Goal: Task Accomplishment & Management: Complete application form

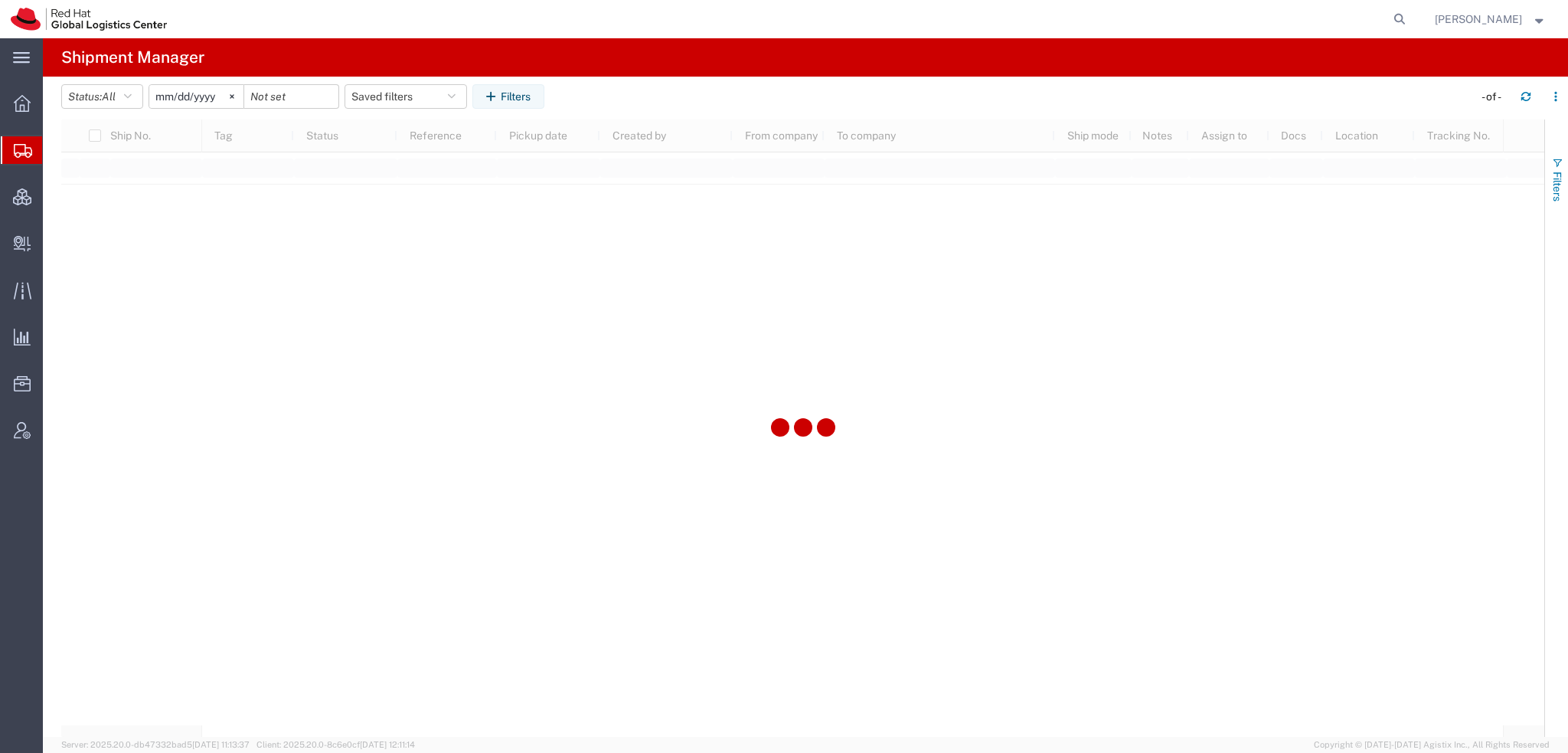
click at [1551, 181] on span "Filters" at bounding box center [1557, 186] width 12 height 30
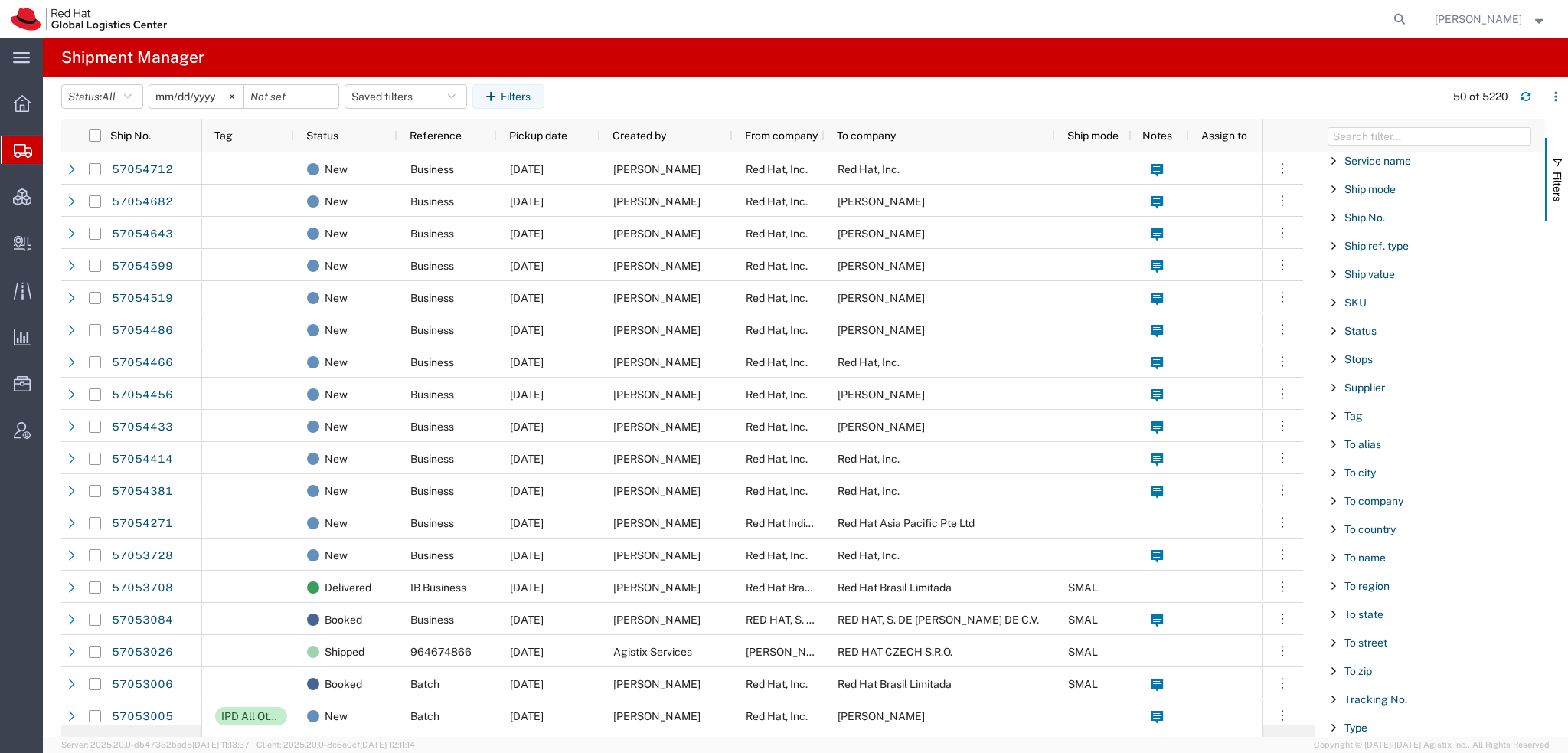
scroll to position [1275, 0]
click at [1357, 671] on span "Tracking No." at bounding box center [1376, 676] width 63 height 12
type input "1Z9R3V620390859664"
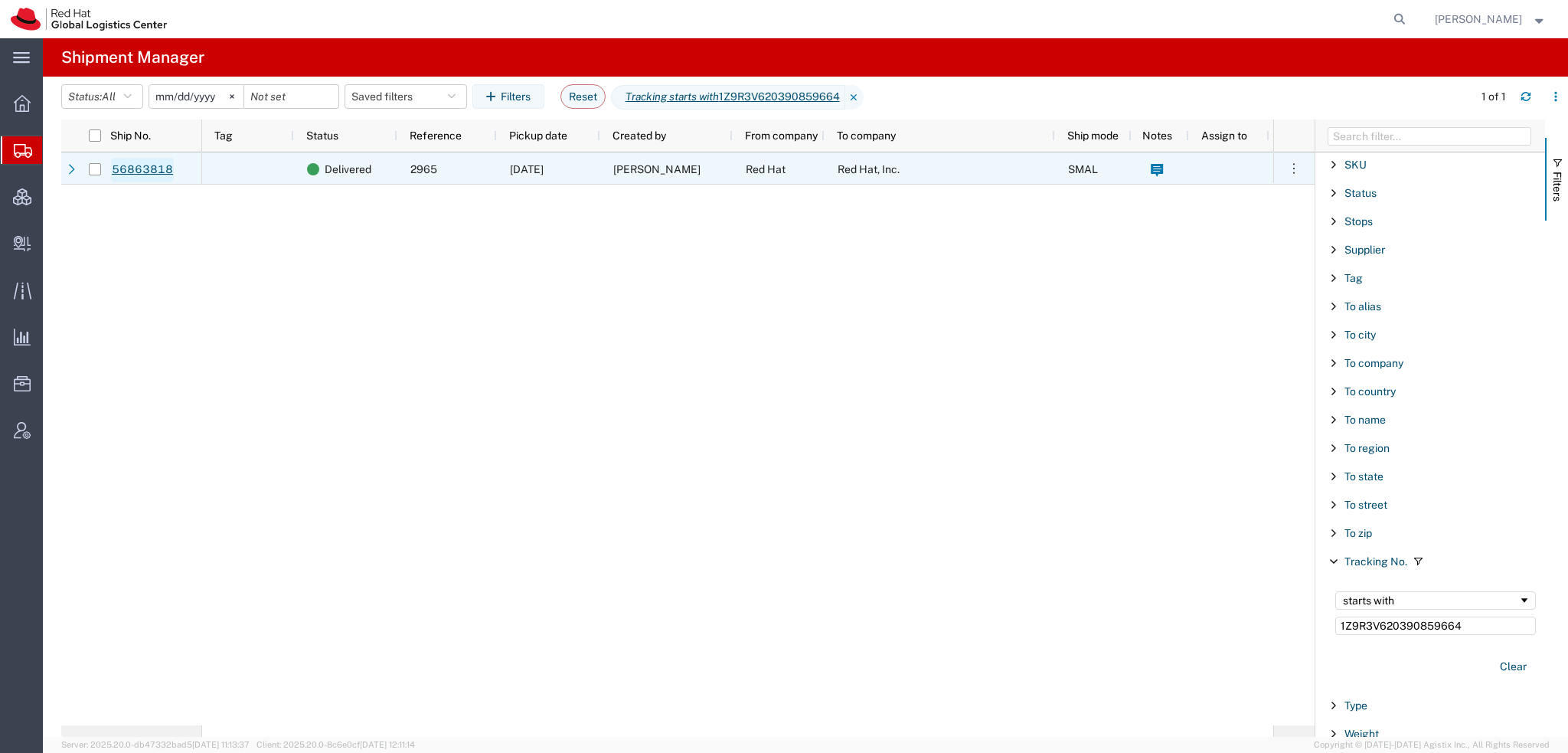
click at [143, 169] on link "56863818" at bounding box center [142, 169] width 63 height 25
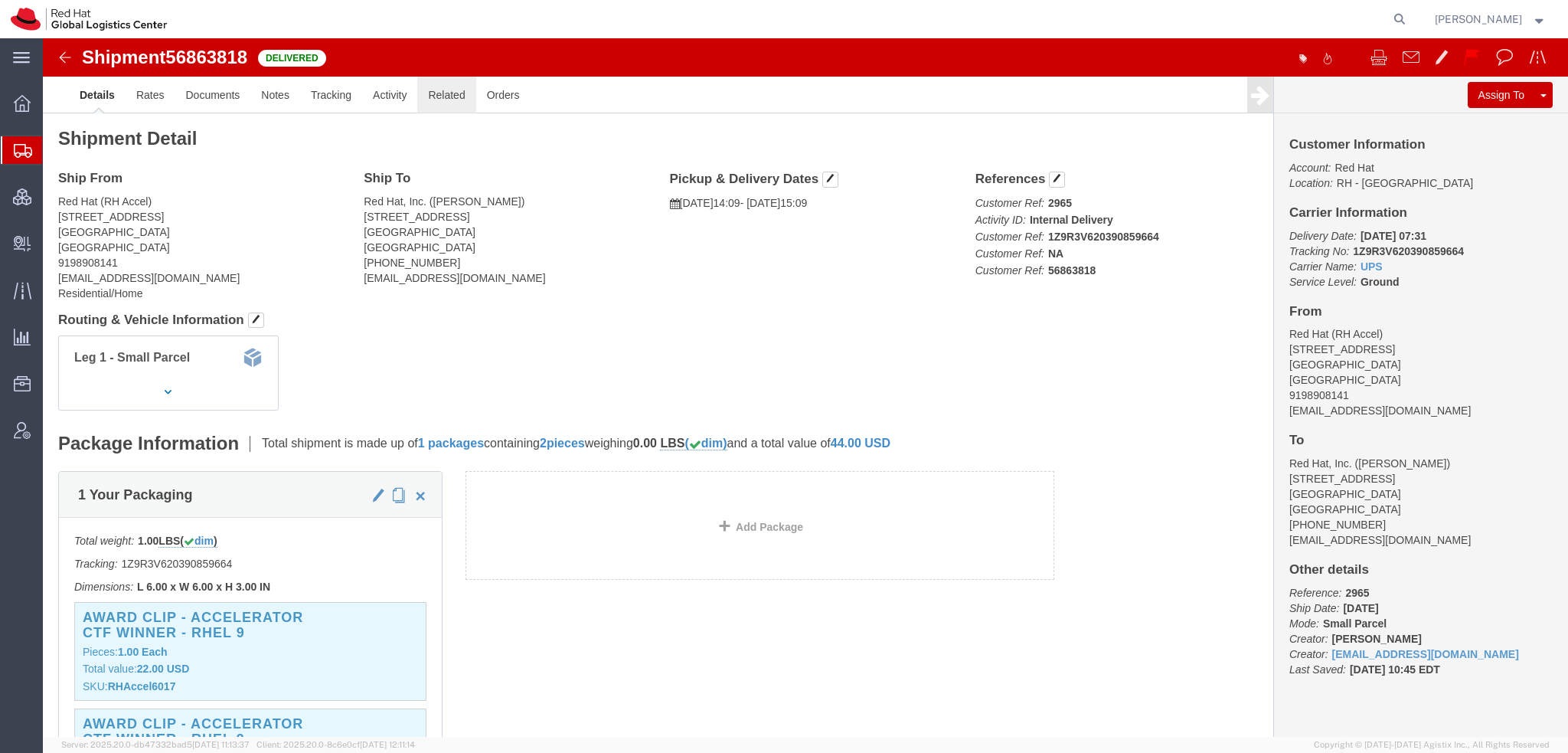
click link "Related"
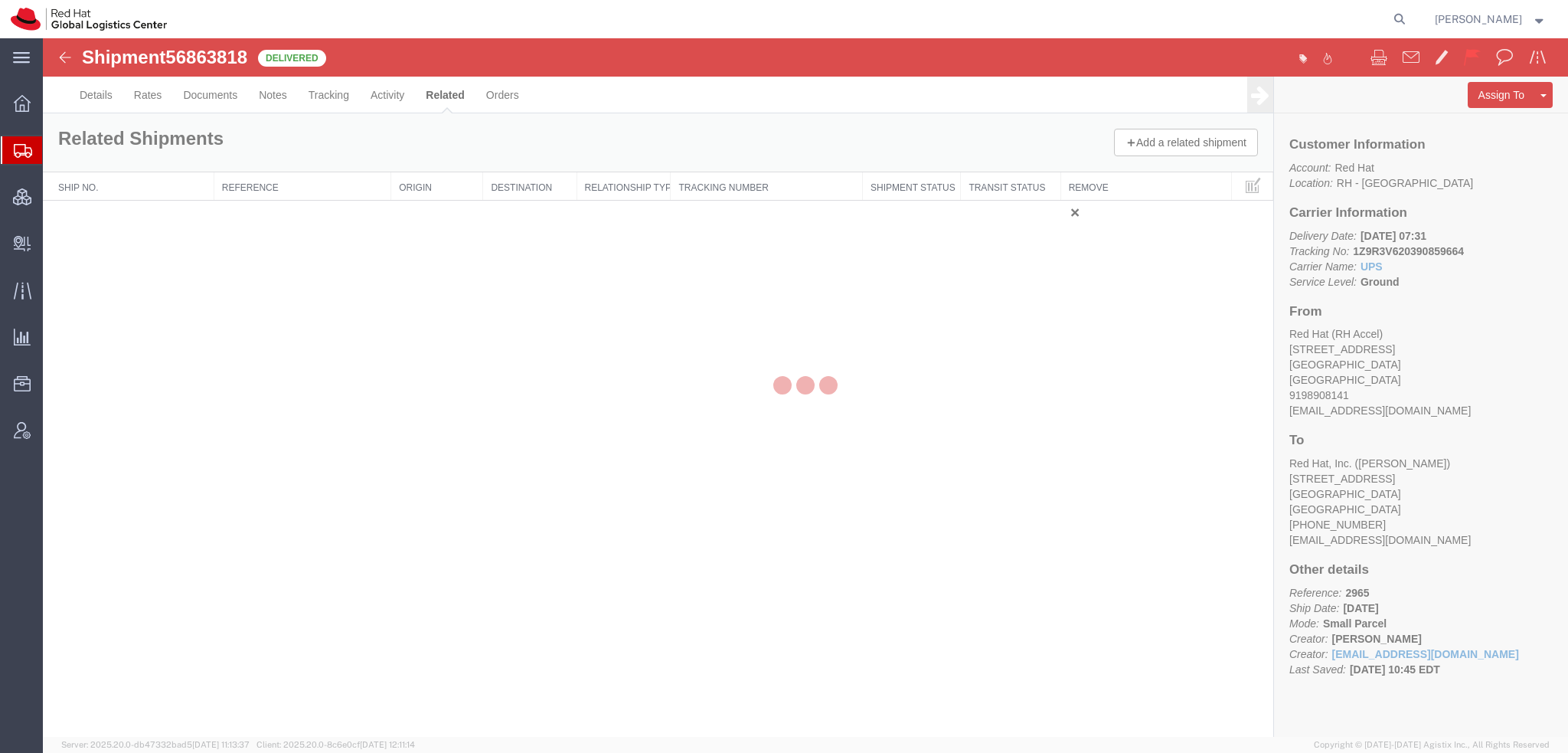
click at [384, 92] on div at bounding box center [806, 388] width 1526 height 699
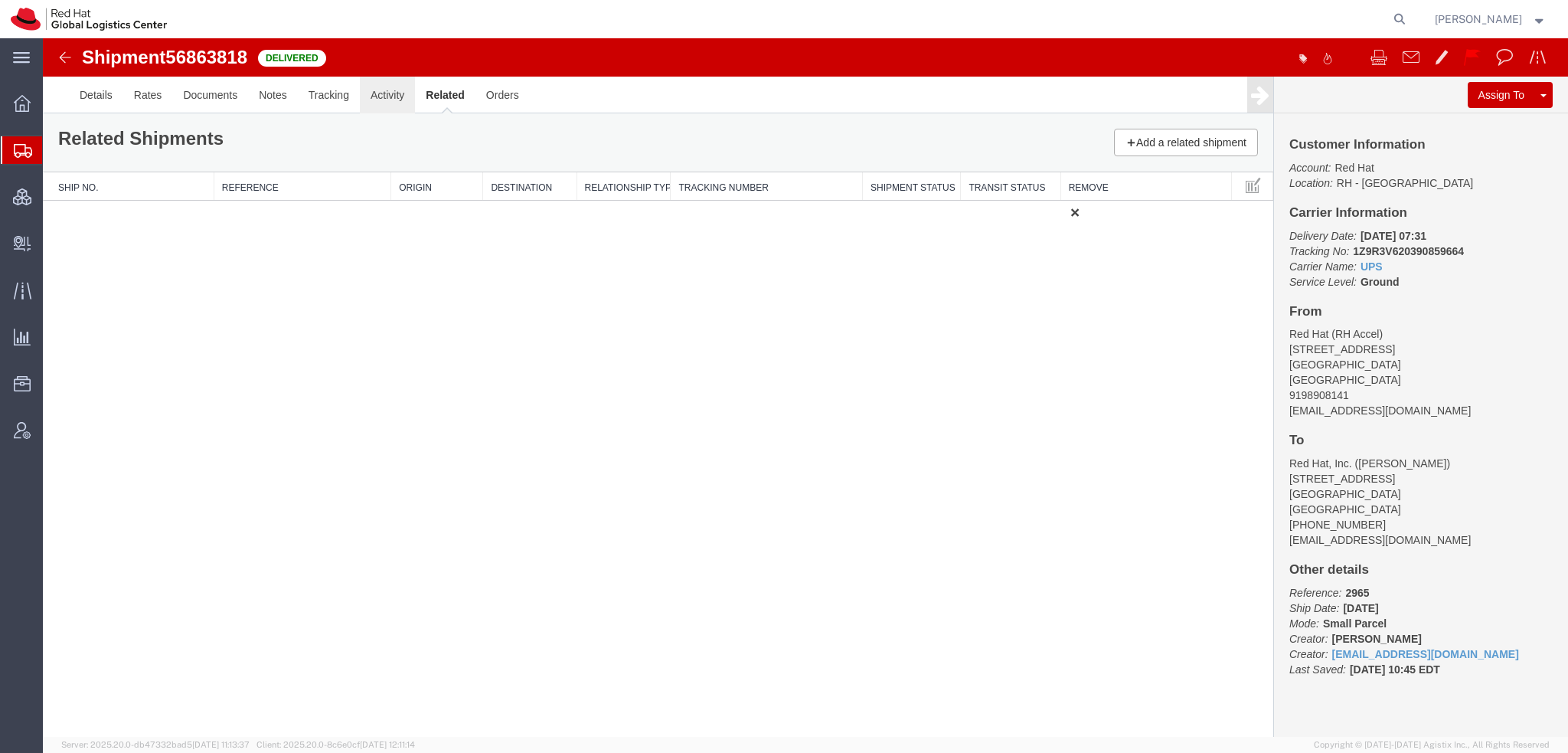
click at [384, 92] on link "Activity" at bounding box center [387, 95] width 55 height 37
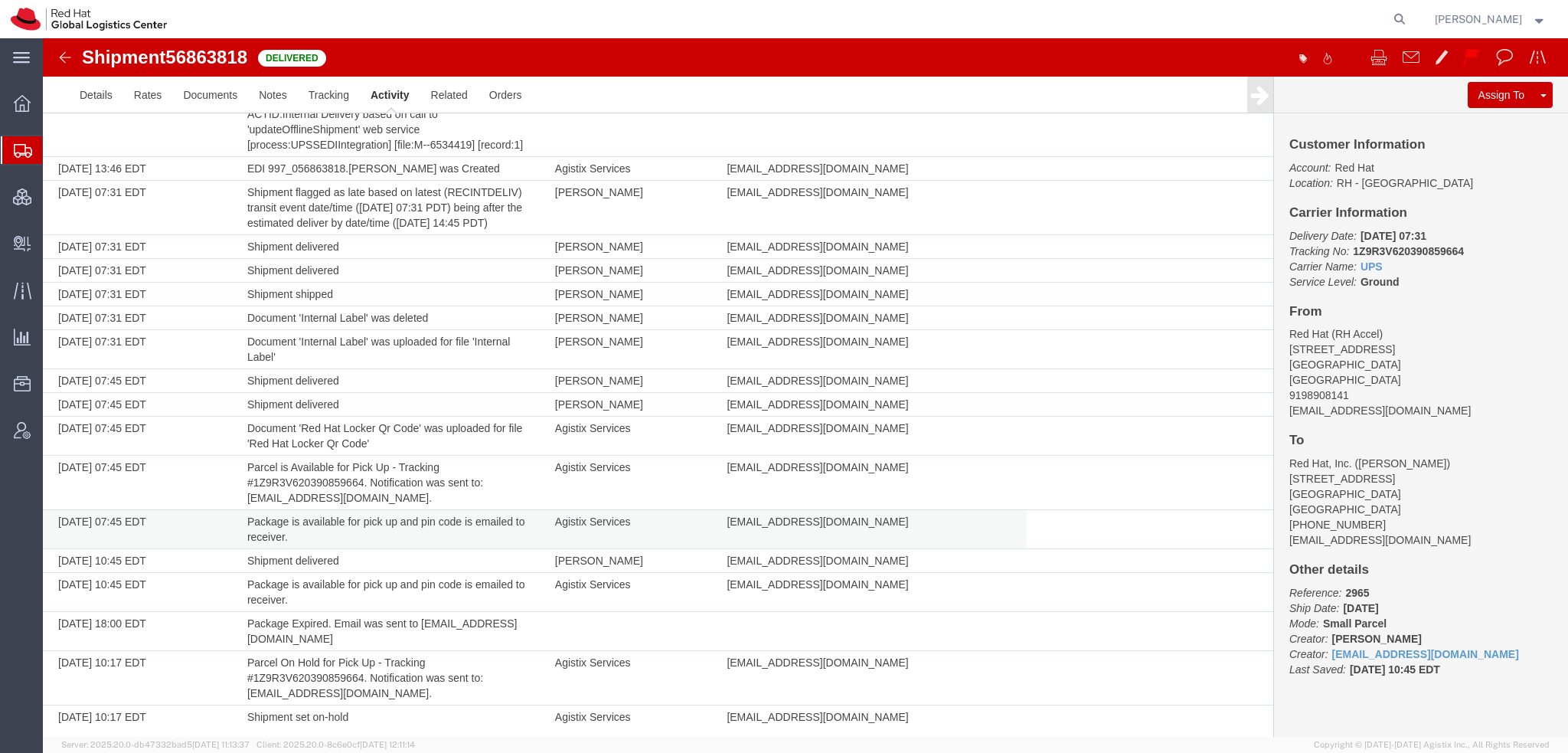
scroll to position [771, 0]
click at [1535, 91] on button at bounding box center [1543, 95] width 18 height 26
click at [1472, 123] on link "Clone Shipment" at bounding box center [1486, 120] width 133 height 23
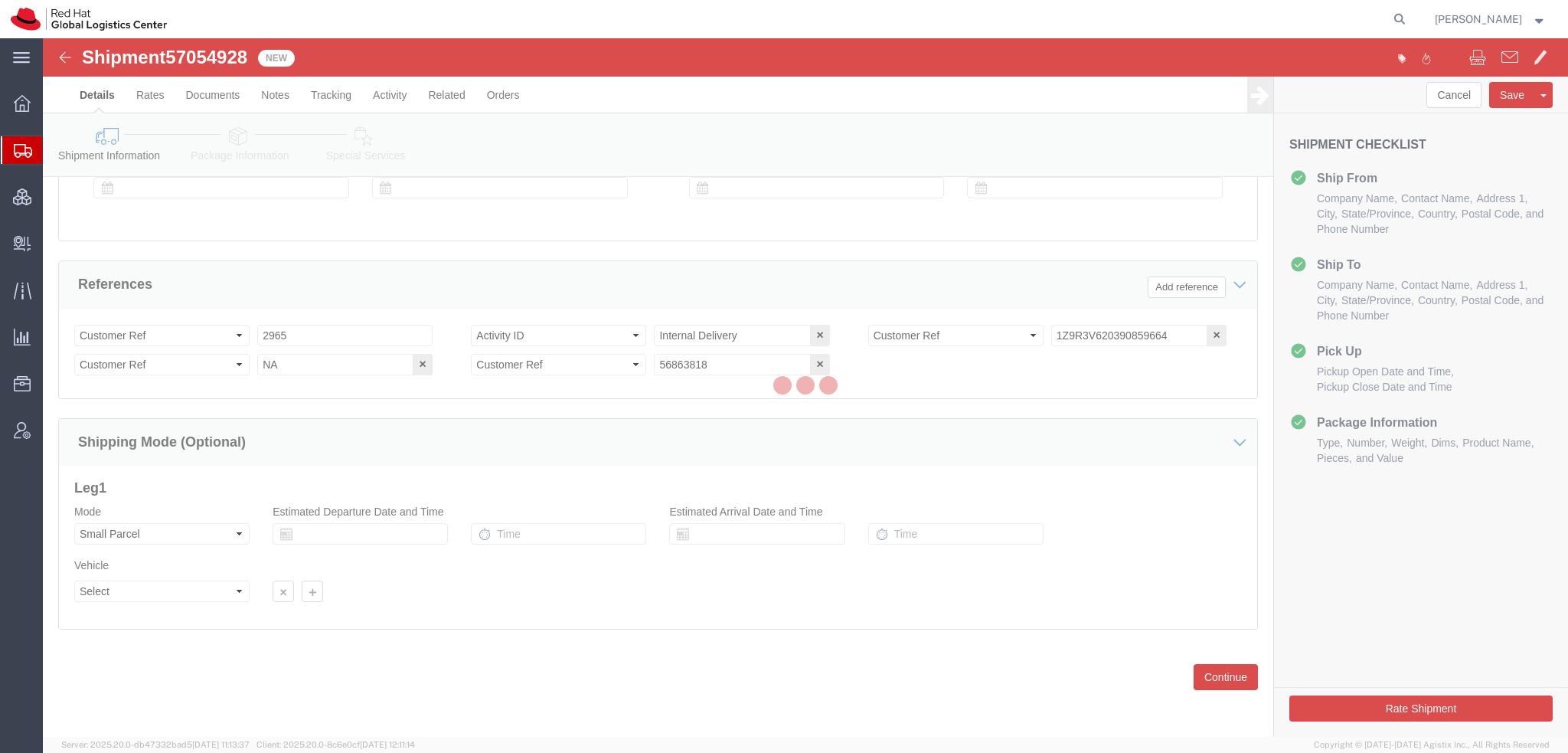
scroll to position [646, 0]
select select
select select "38014"
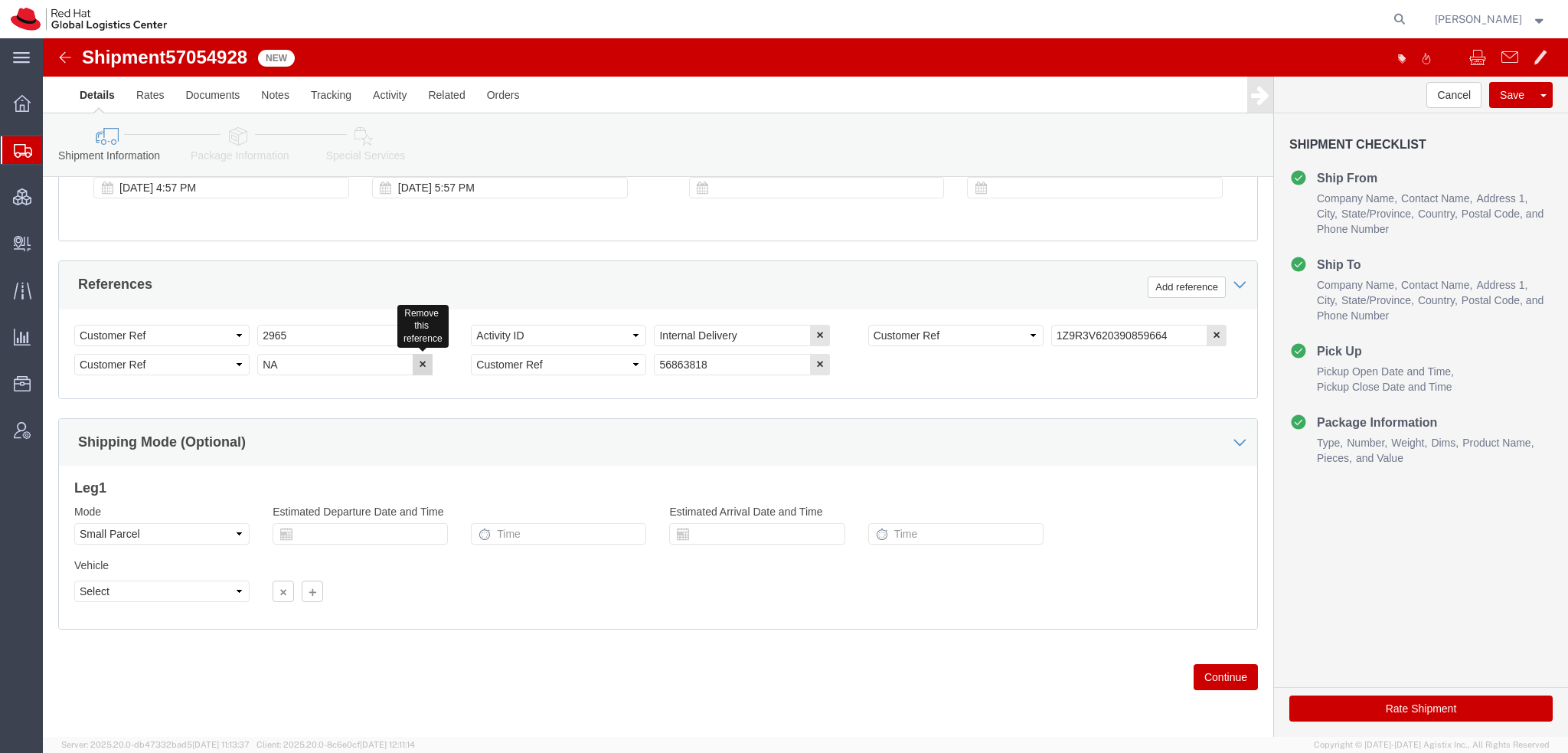
click icon "button"
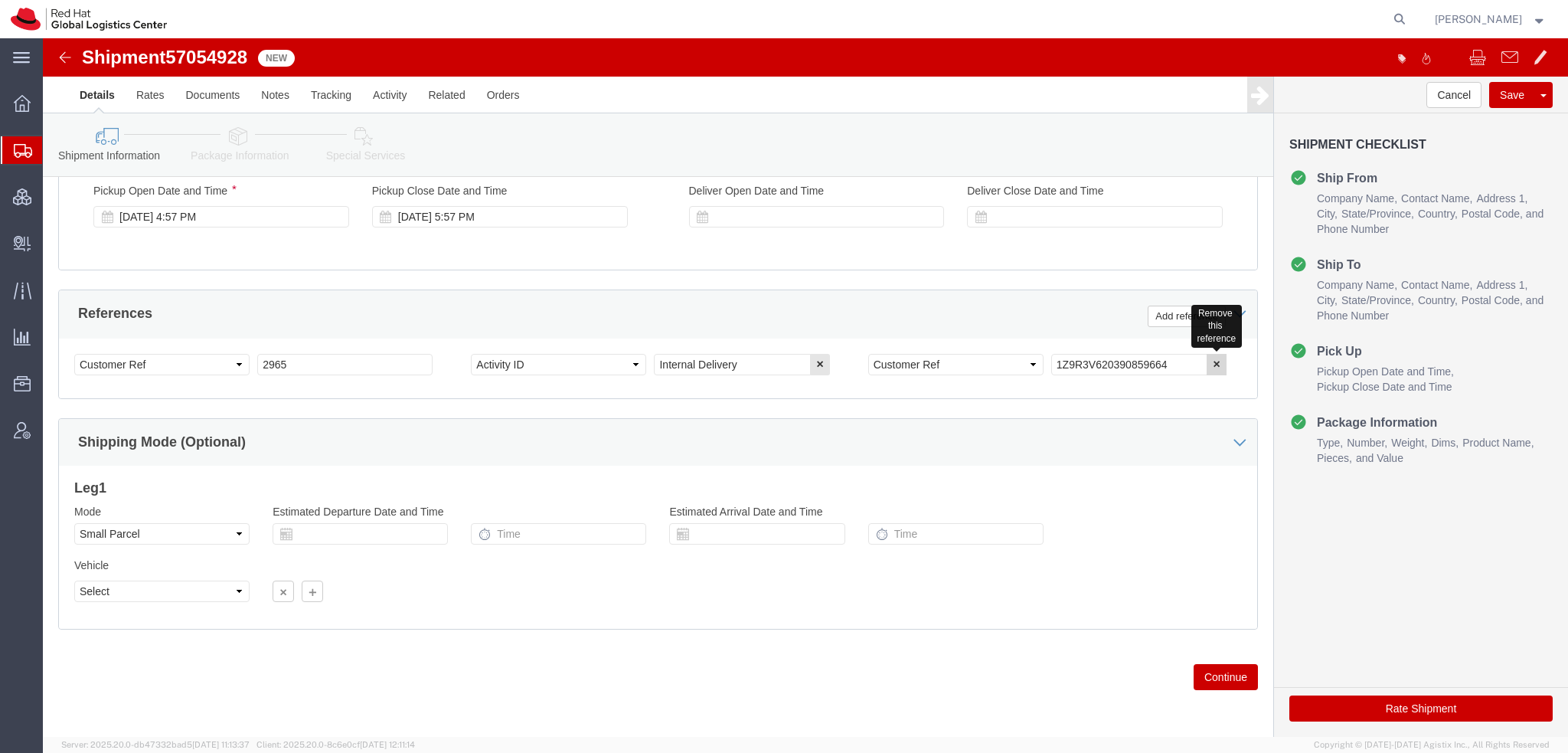
click icon "button"
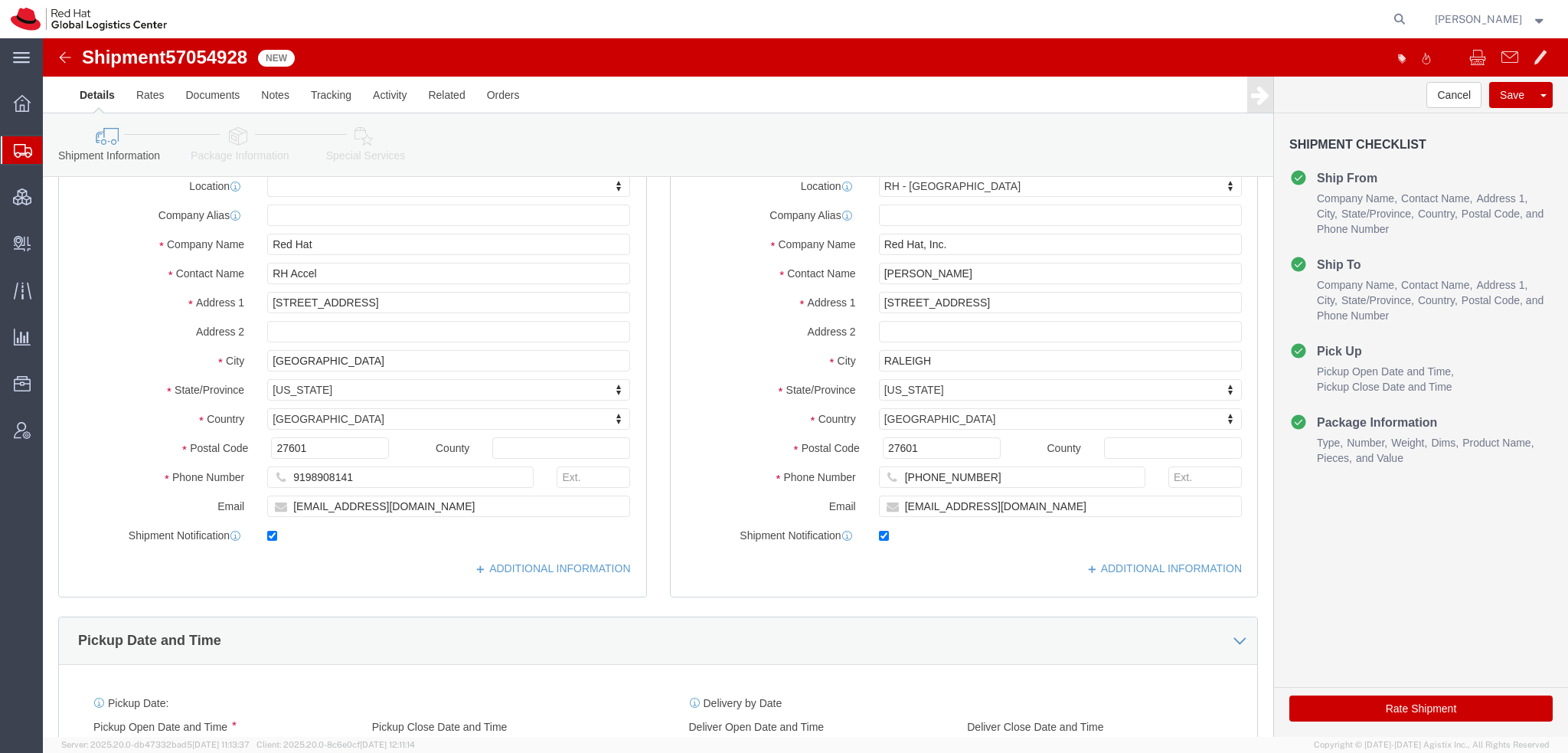
scroll to position [0, 0]
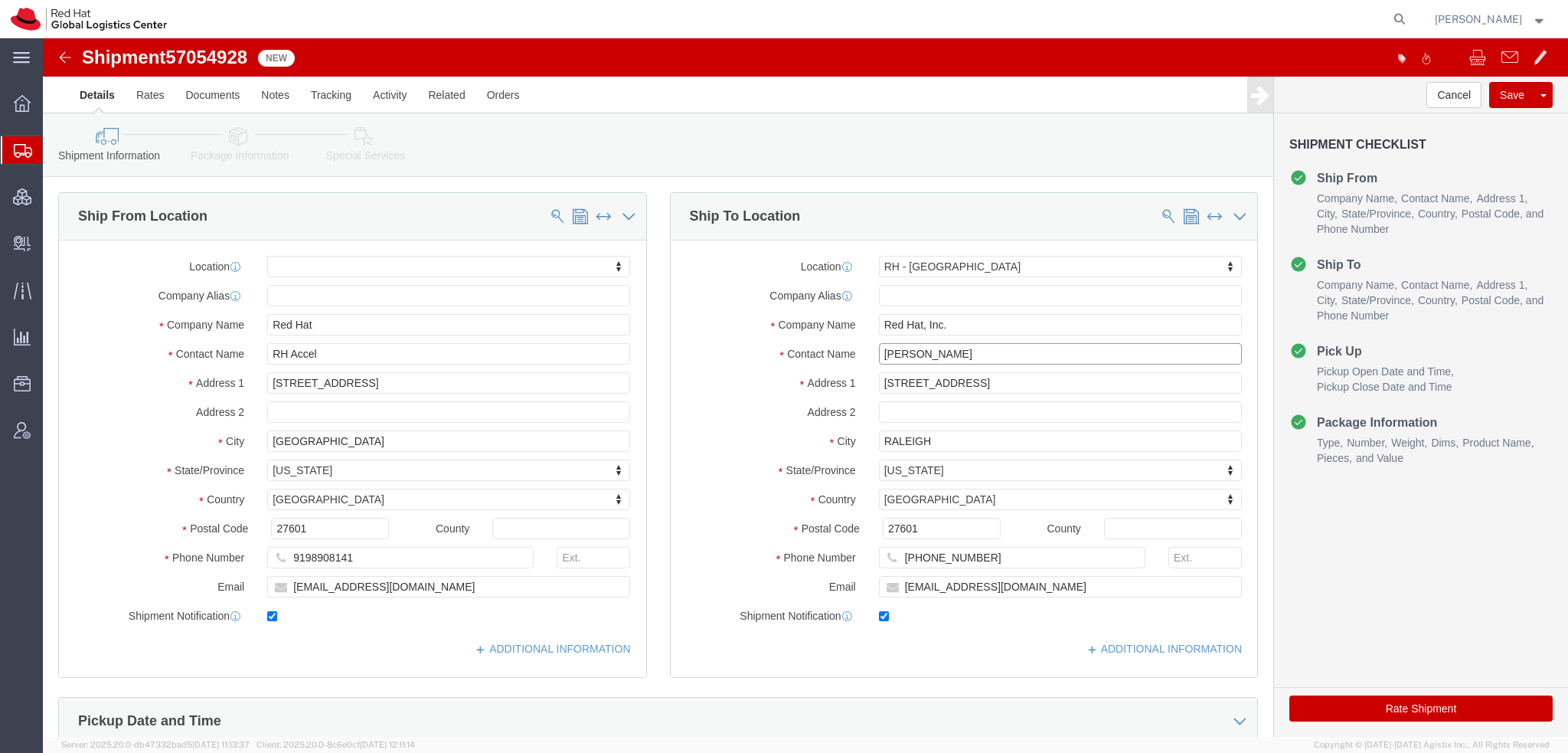
drag, startPoint x: 933, startPoint y: 307, endPoint x: 361, endPoint y: 215, distance: 579.4
click div "Ship From Location Location My Profile Location [GEOGRAPHIC_DATA] - [GEOGRAPHIC…"
paste input "[PERSON_NAME]"
type input "[PERSON_NAME]"
type input "[STREET_ADDRESS]"
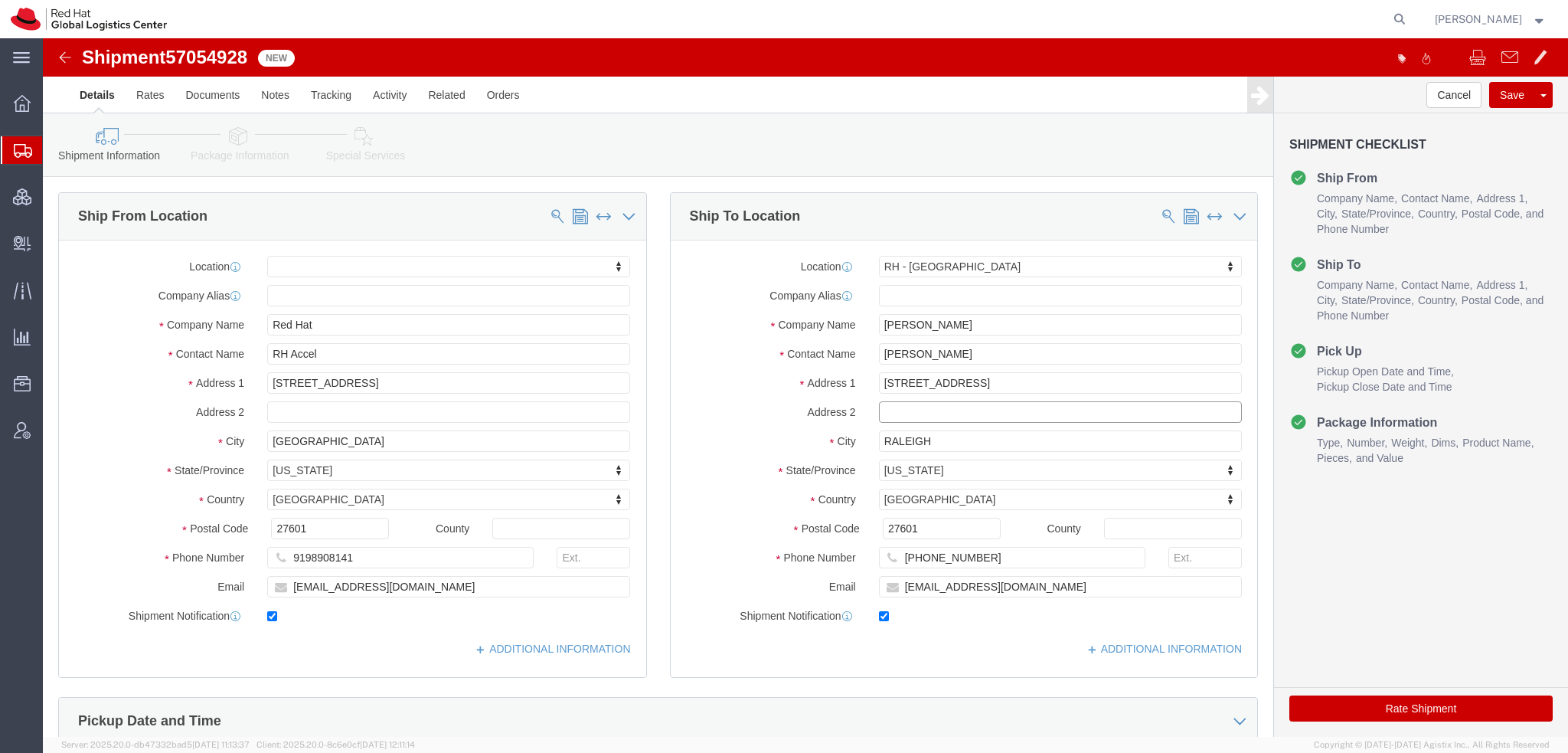
select select
type input "[GEOGRAPHIC_DATA]"
select select
type input "n"
type input "no"
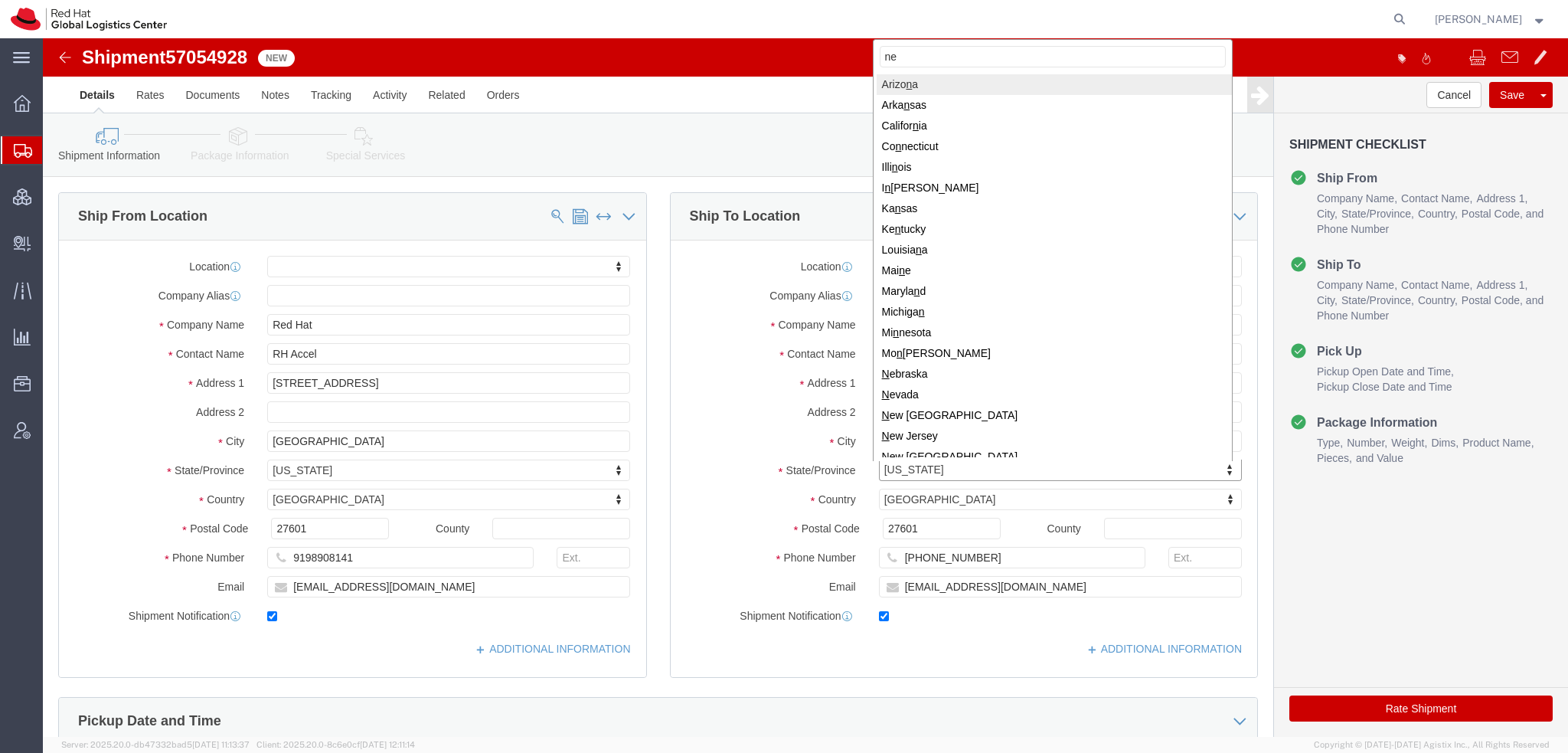
type input "new"
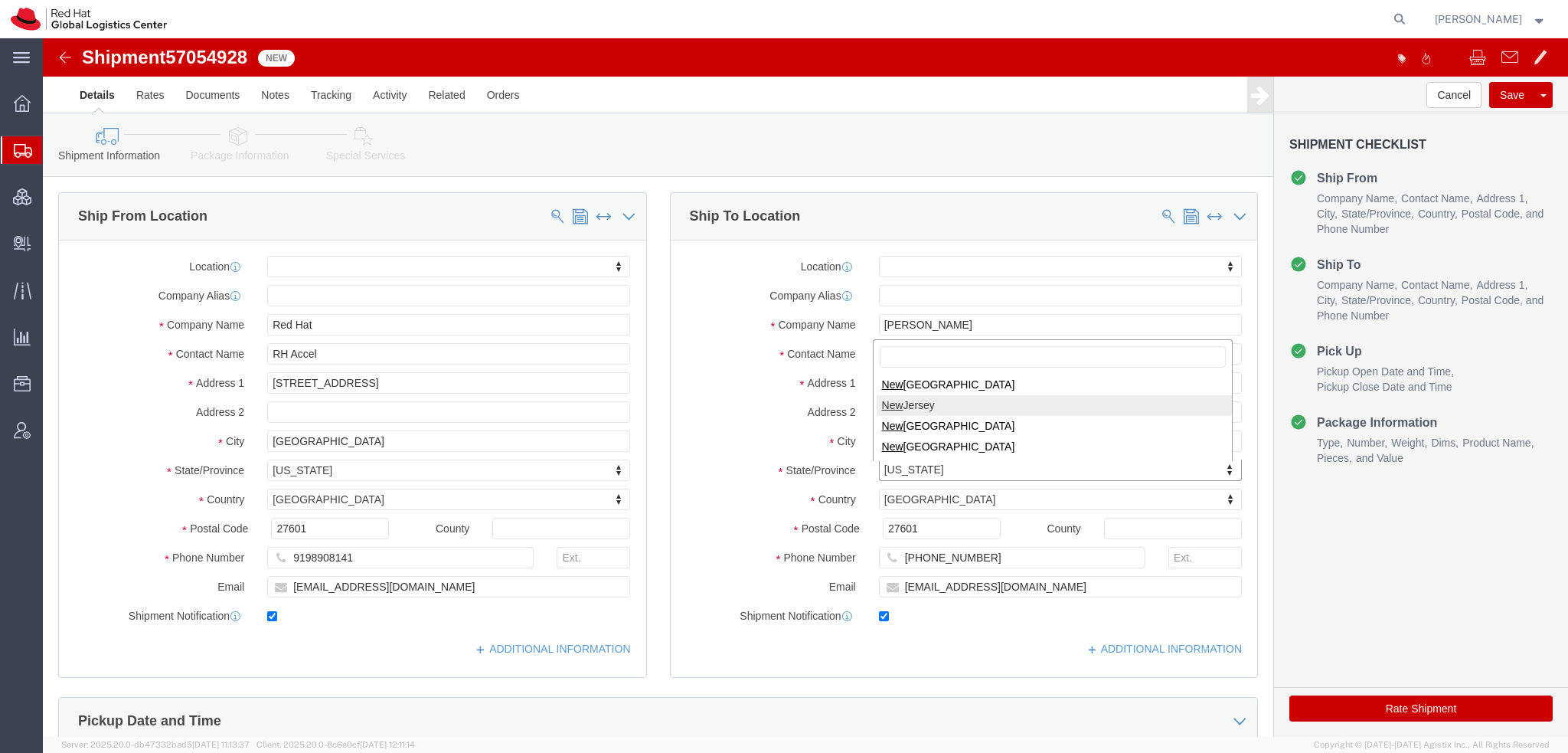
select select
select select "NJ"
type input "08016"
select select
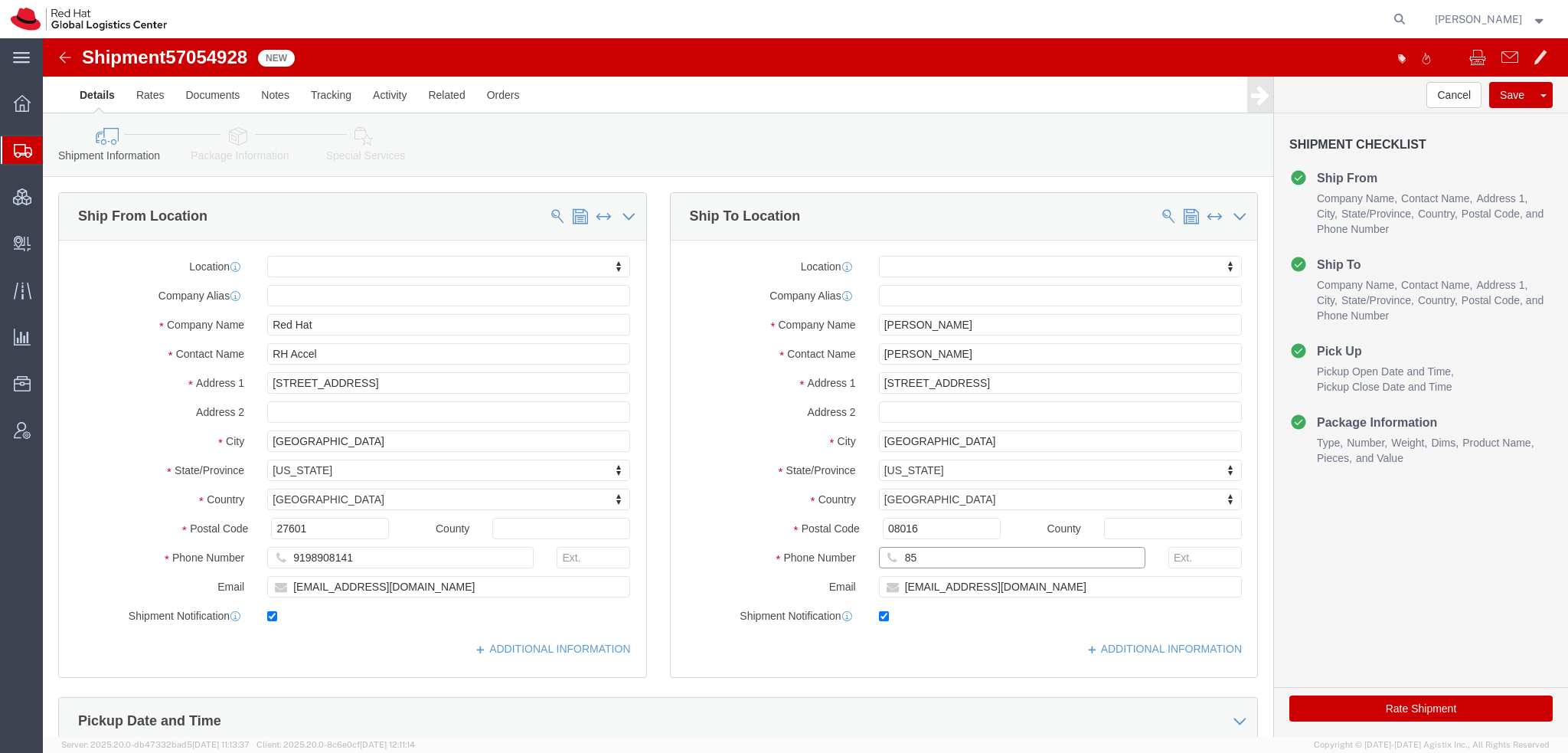
type input "8"
type input "9198569795"
click icon
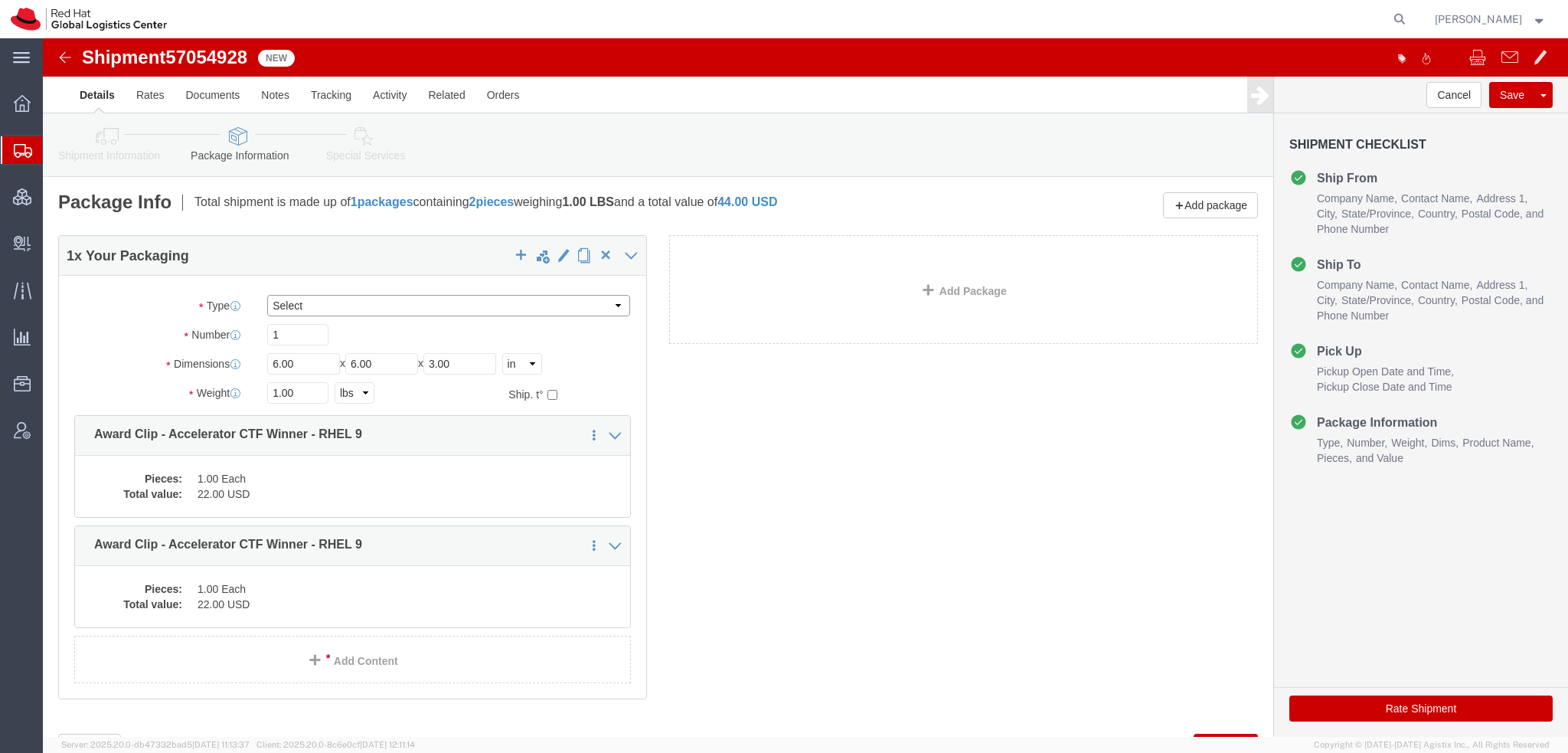
click select "Select Case(s) Crate(s) Envelope Large Box Medium Box PAK Skid(s) Small Box Tub…"
select select "PAK"
click select "Select Case(s) Crate(s) Envelope Large Box Medium Box PAK Skid(s) Small Box Tub…"
type input "10.25"
type input "12.75"
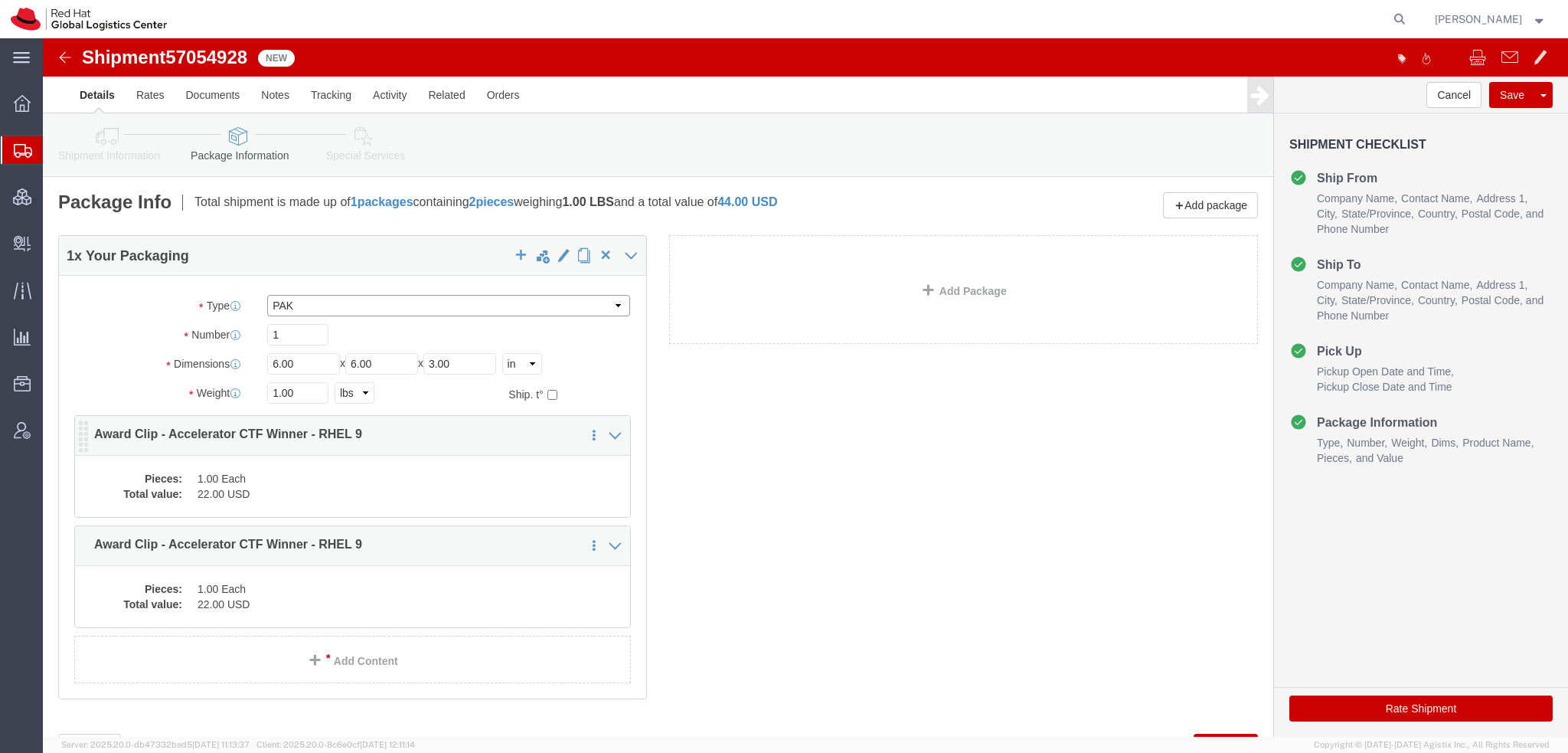
type input "1.00"
click icon
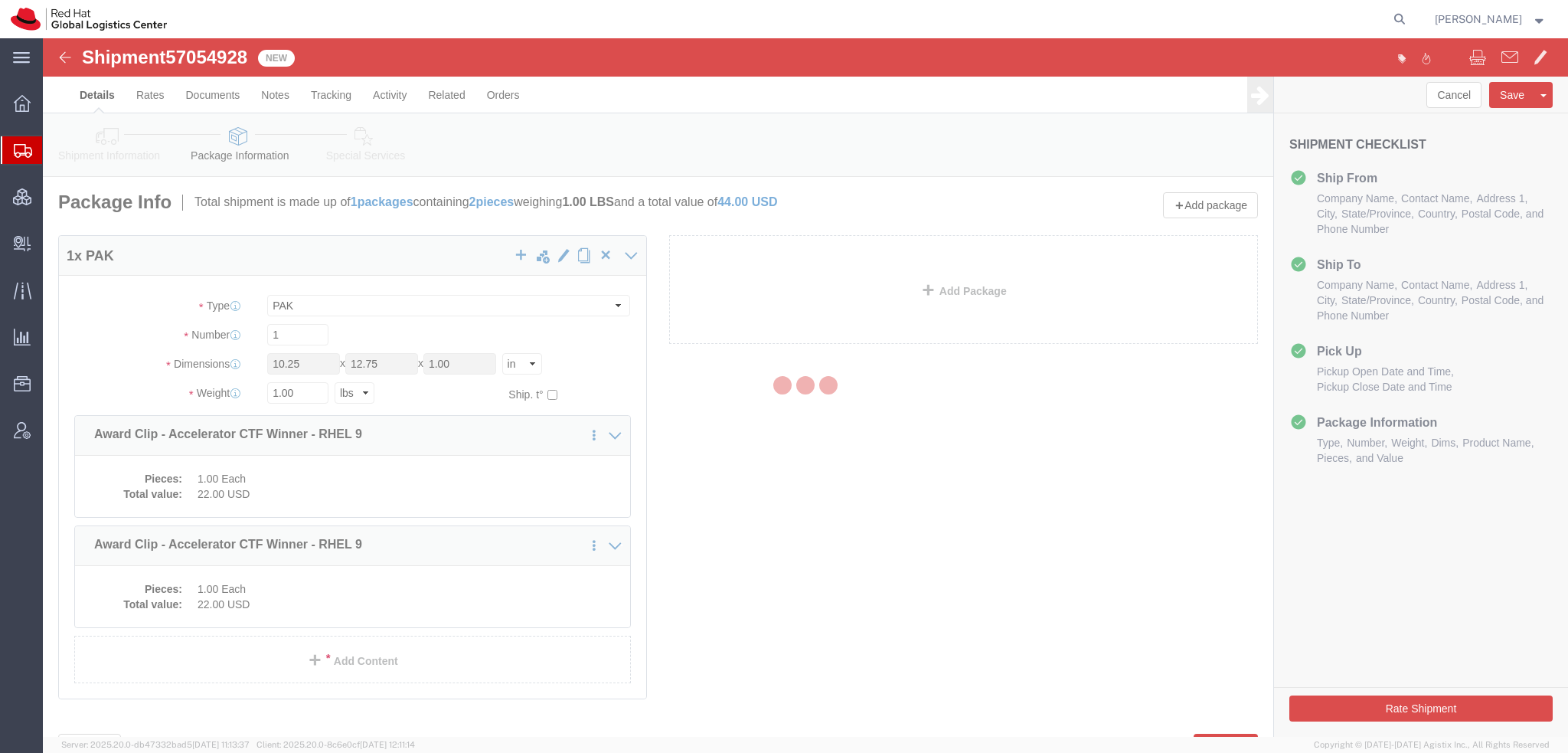
select select
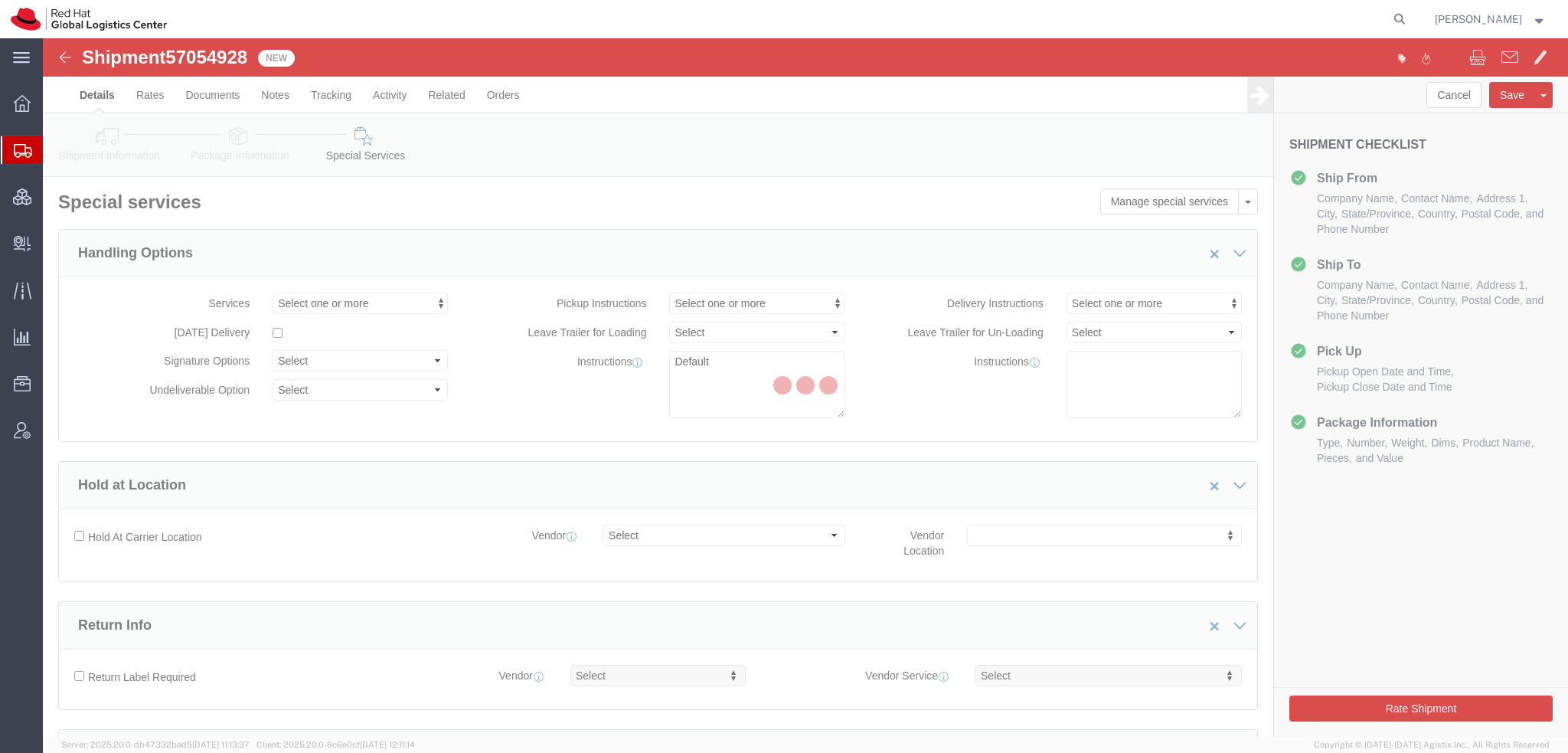
select select "COSTCENTER"
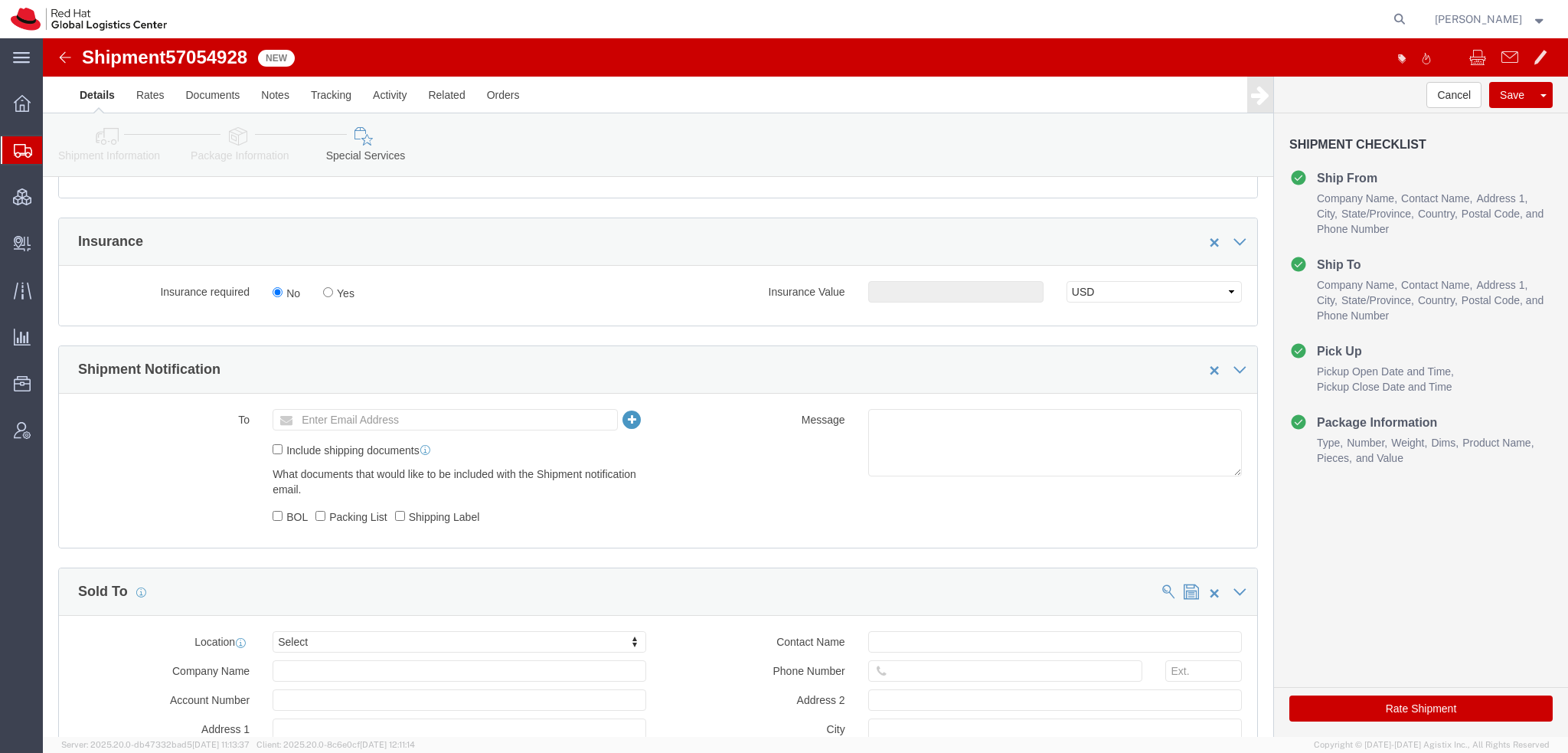
scroll to position [952, 0]
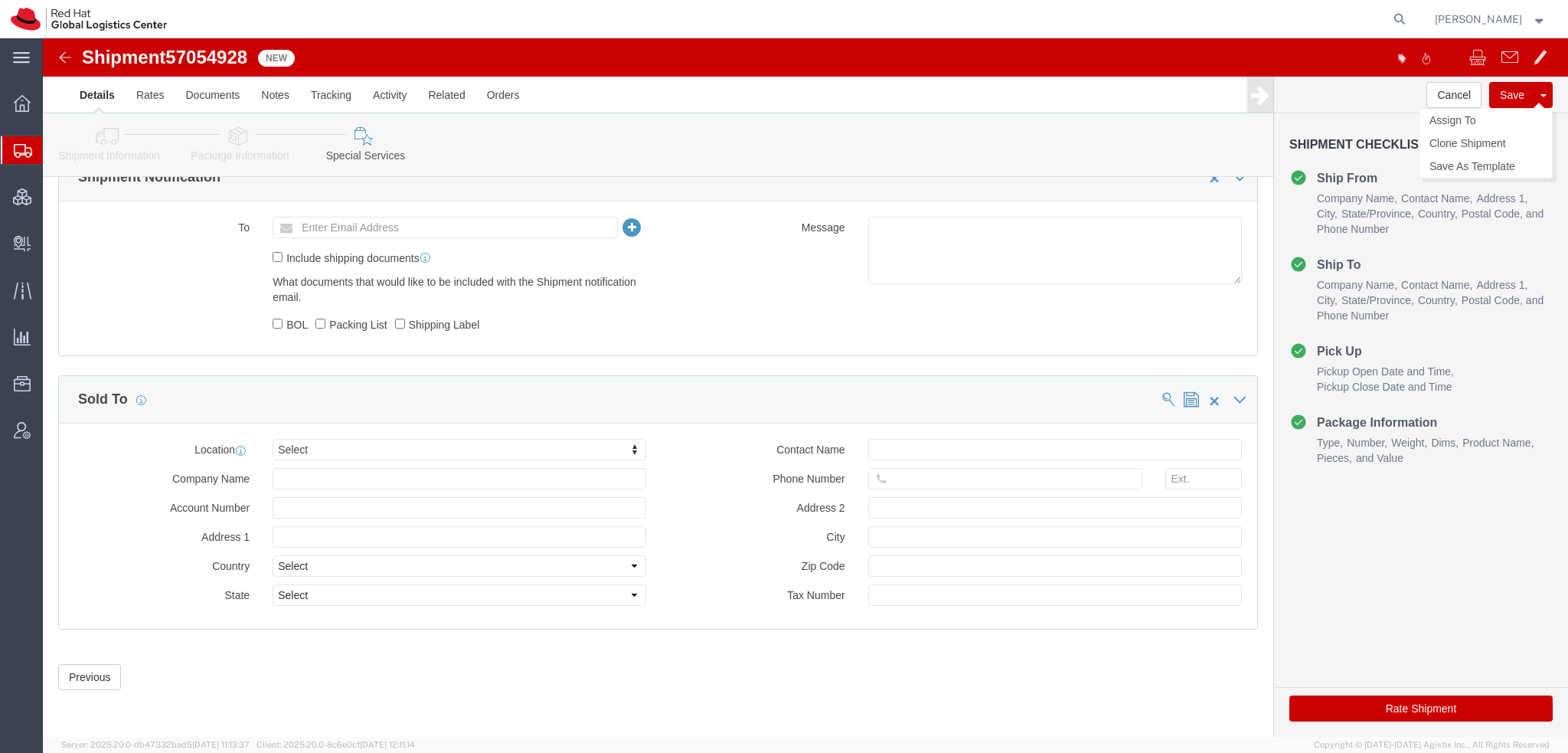
click button "Save"
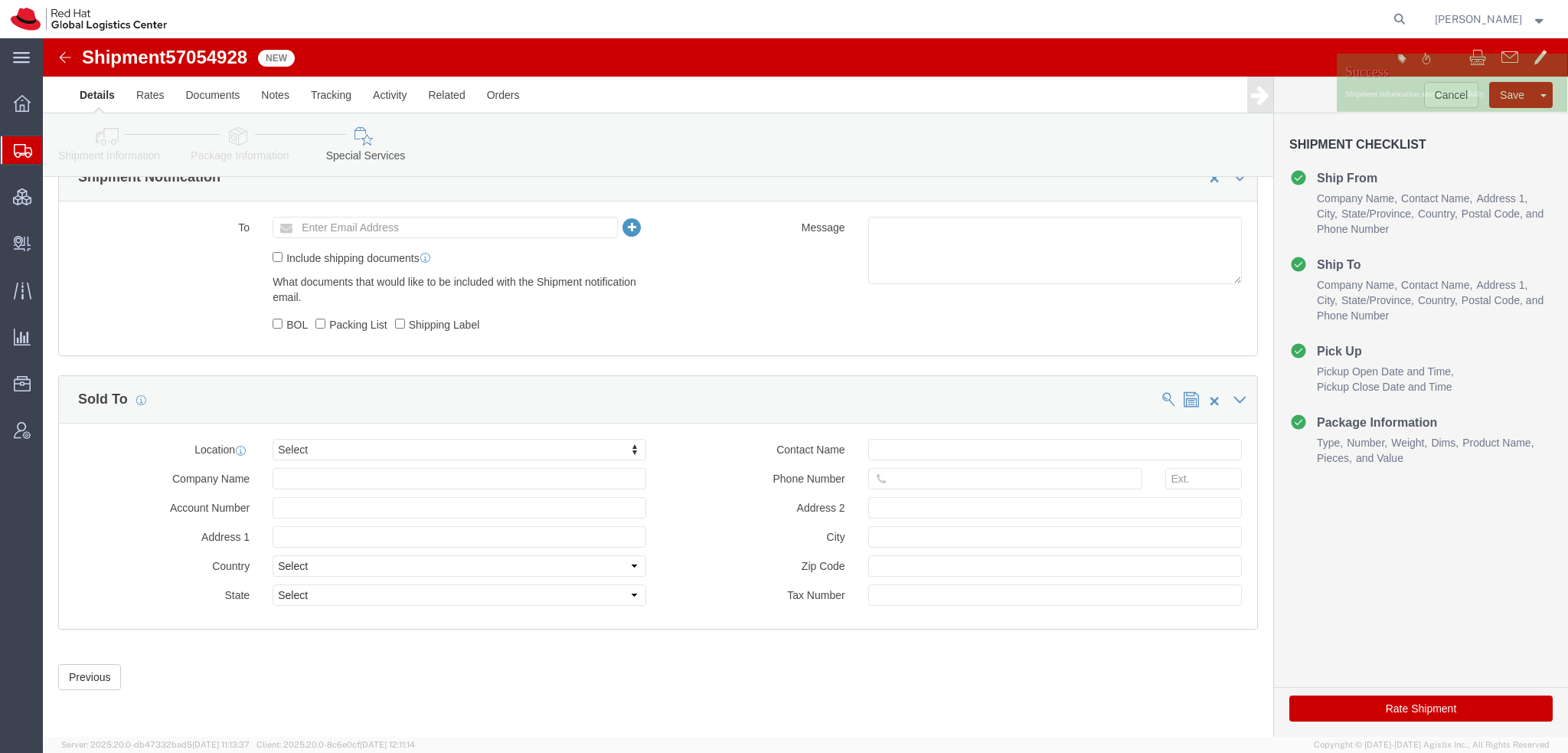
drag, startPoint x: 90, startPoint y: 166, endPoint x: 159, endPoint y: 168, distance: 69.0
click at [0, 0] on span "Shipment Manager" at bounding box center [0, 0] width 0 height 0
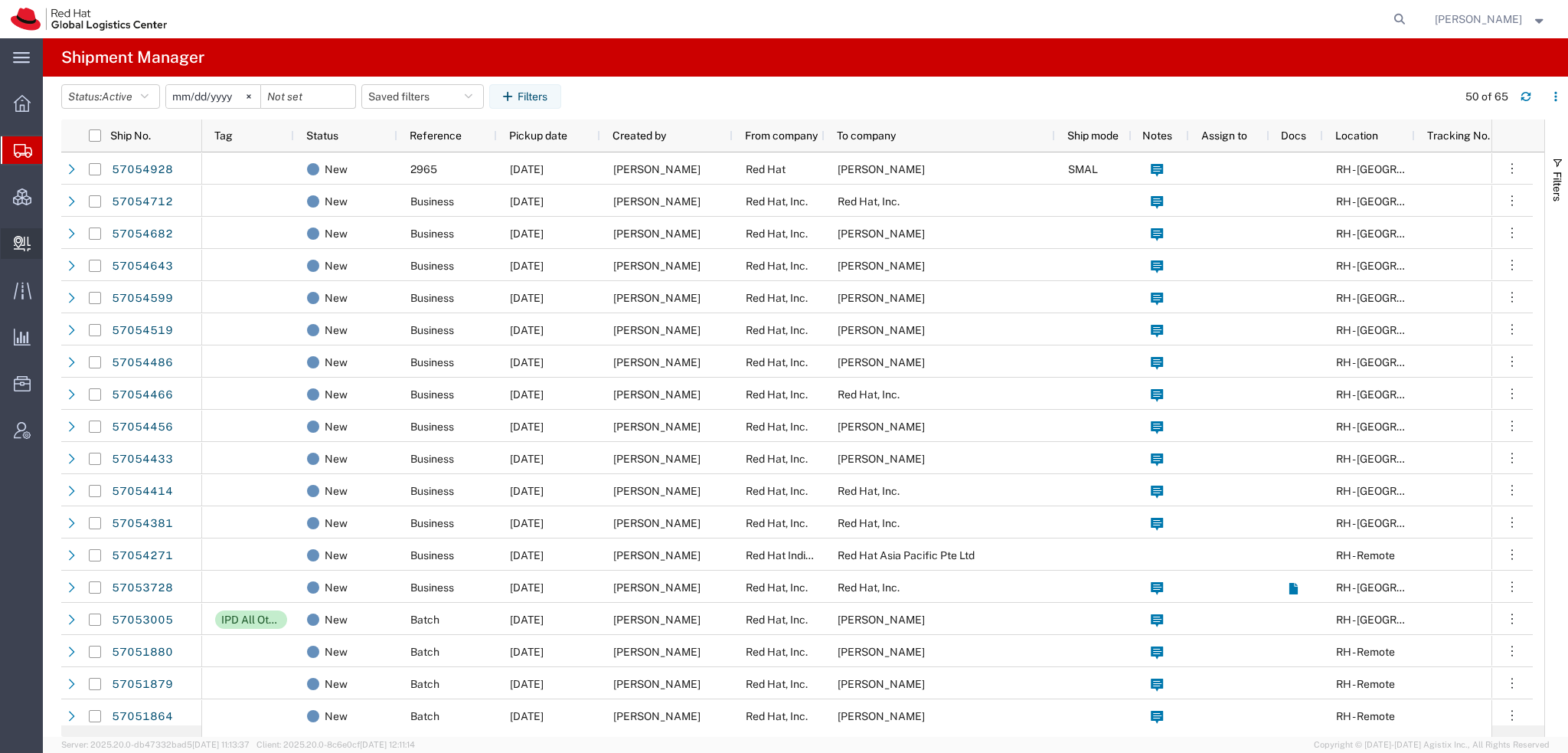
click at [0, 0] on span "Create Delivery" at bounding box center [0, 0] width 0 height 0
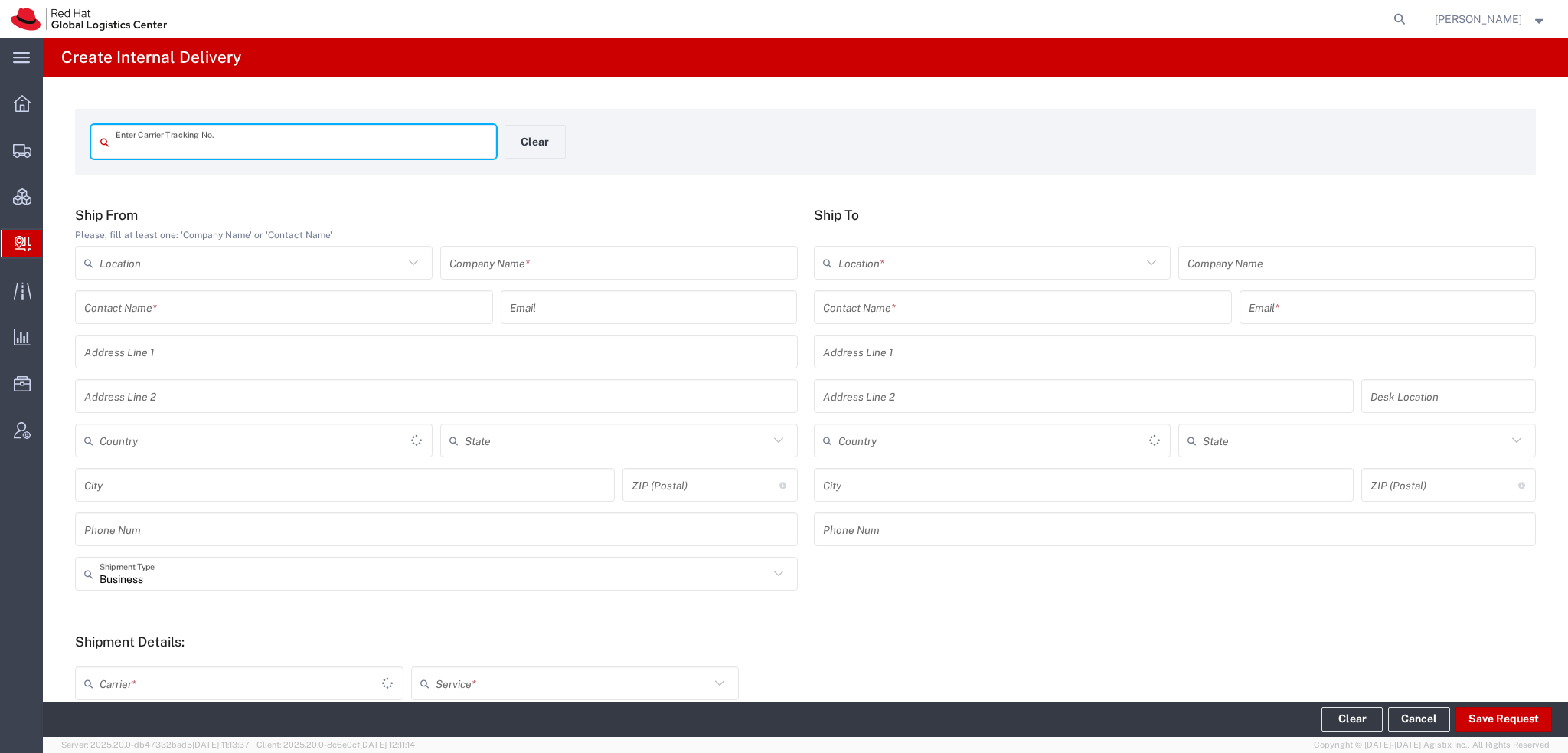
click at [159, 137] on input "text" at bounding box center [301, 142] width 372 height 27
type input "1Z9R3V620390859664"
click at [291, 137] on input "1Z9R3V620390859664" at bounding box center [301, 142] width 372 height 27
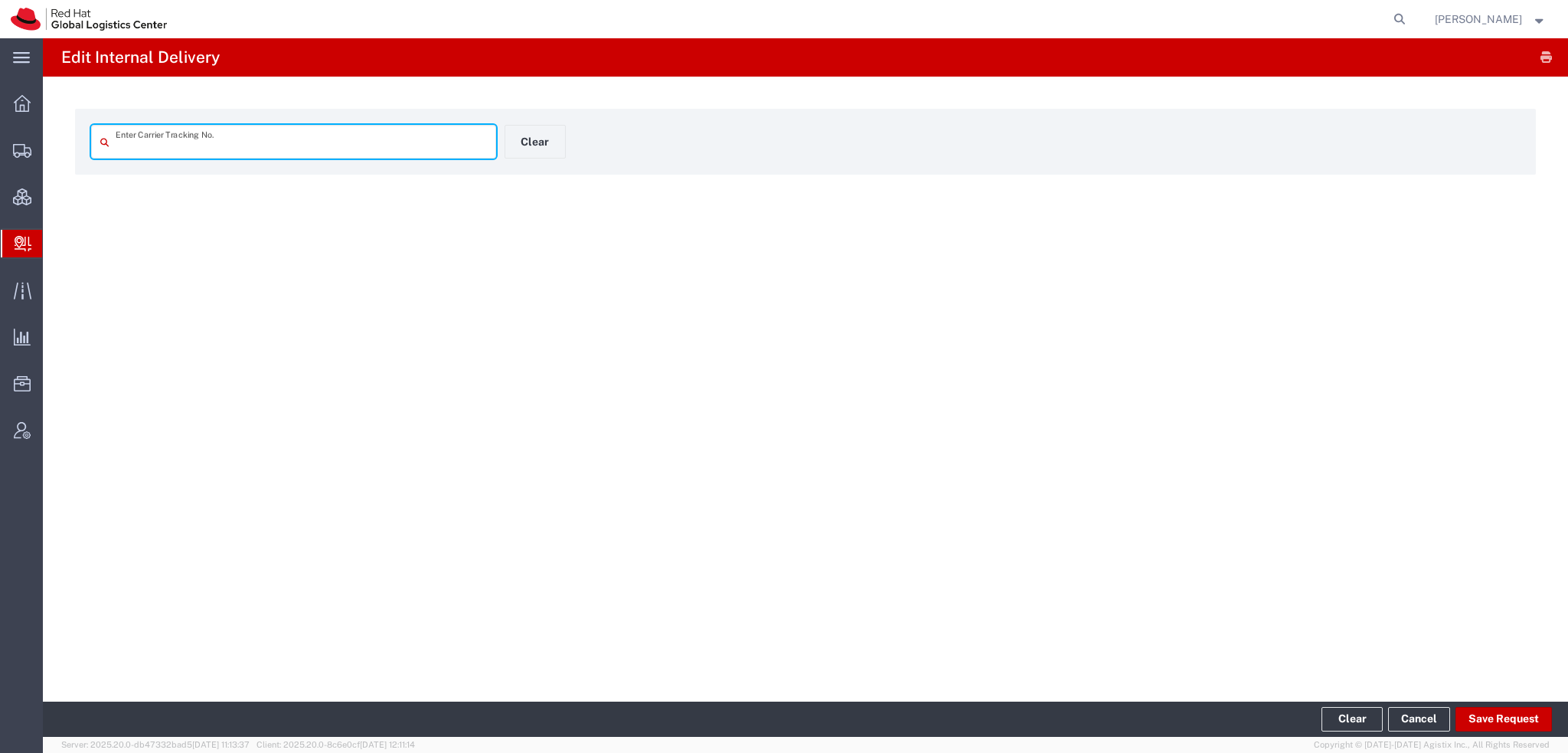
type input "1Z9R3V620390859664"
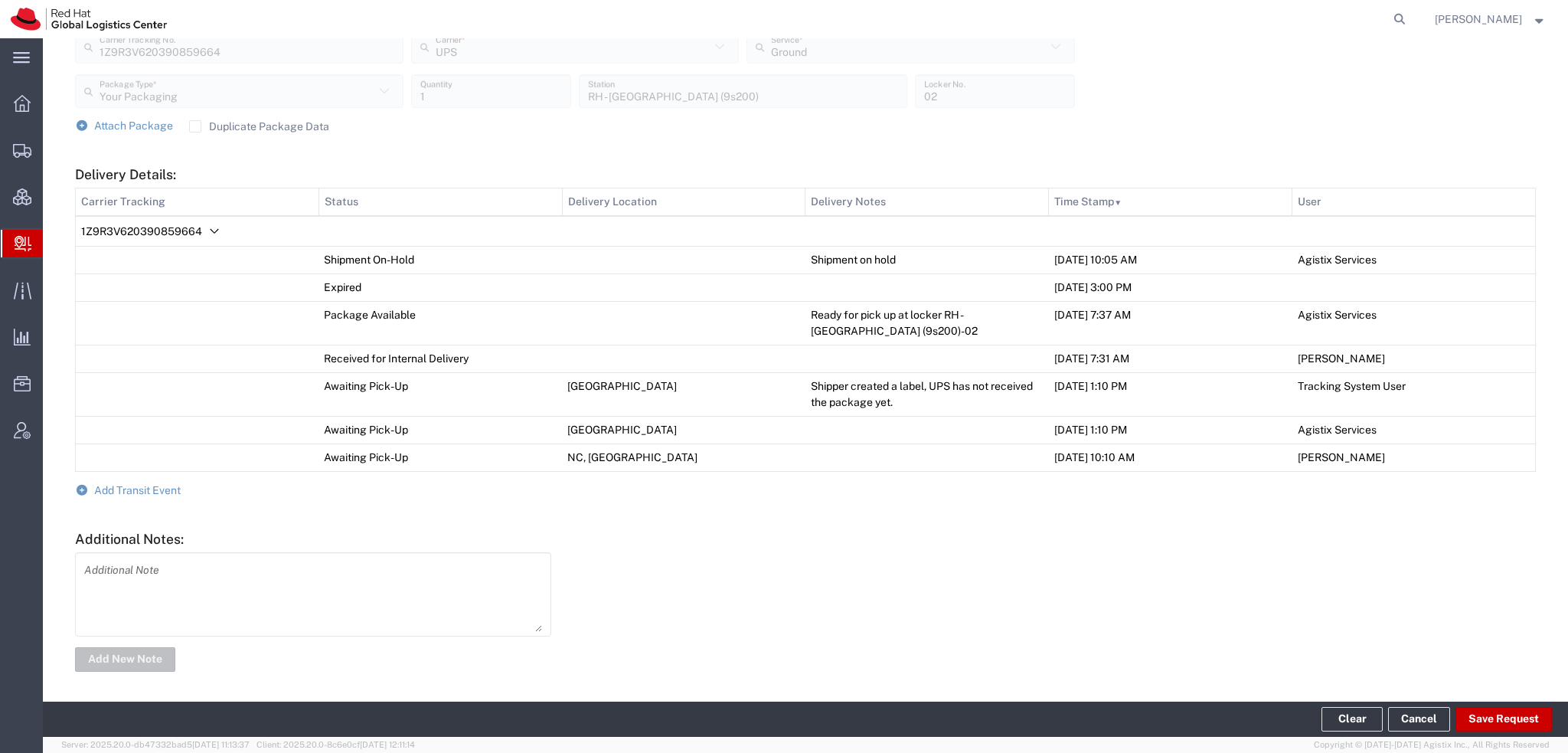
scroll to position [637, 0]
click at [150, 484] on span "Add Transit Event" at bounding box center [137, 489] width 86 height 12
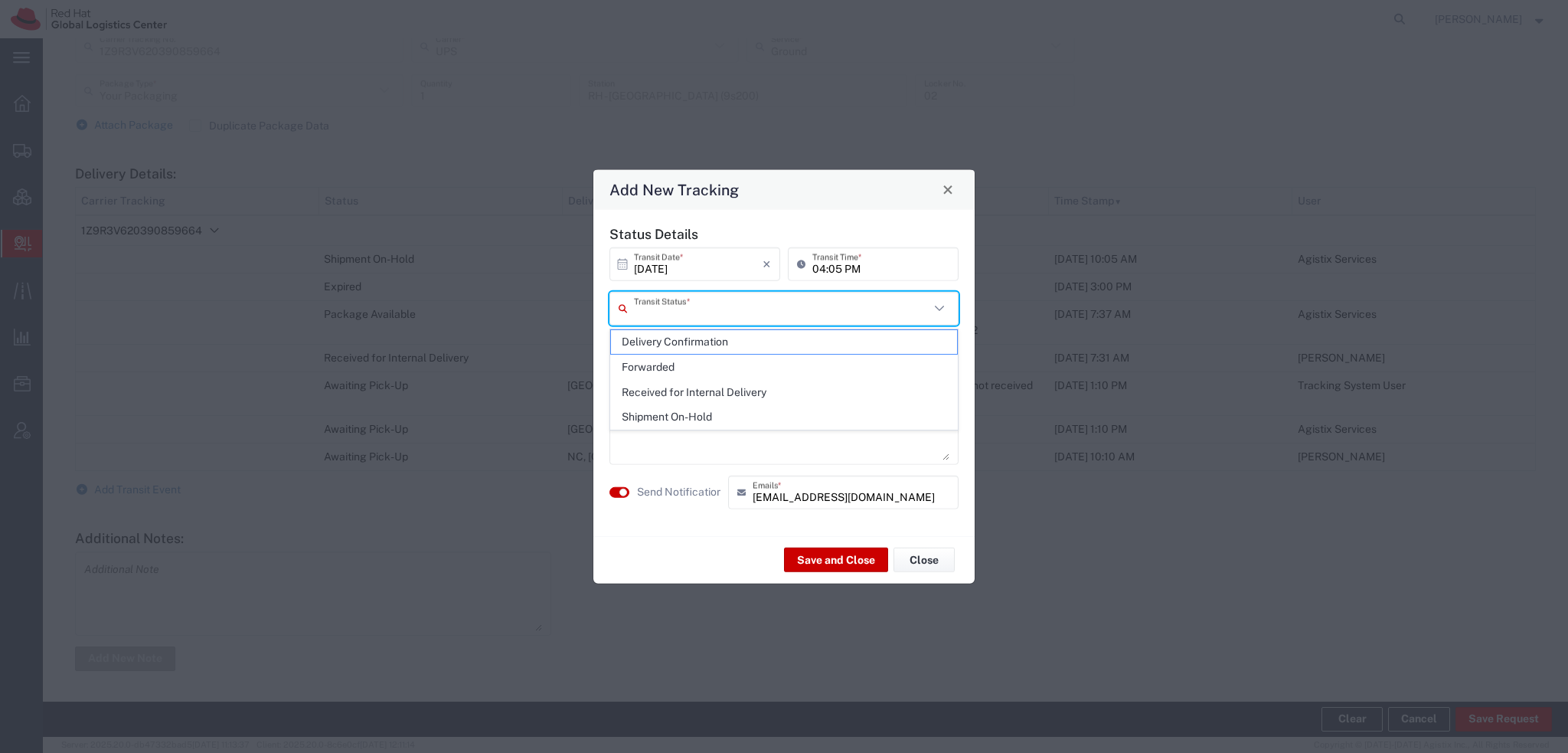
click at [658, 312] on input "text" at bounding box center [782, 309] width 296 height 27
click at [659, 343] on span "Delivery Confirmation" at bounding box center [784, 342] width 346 height 24
type input "Delivery Confirmation"
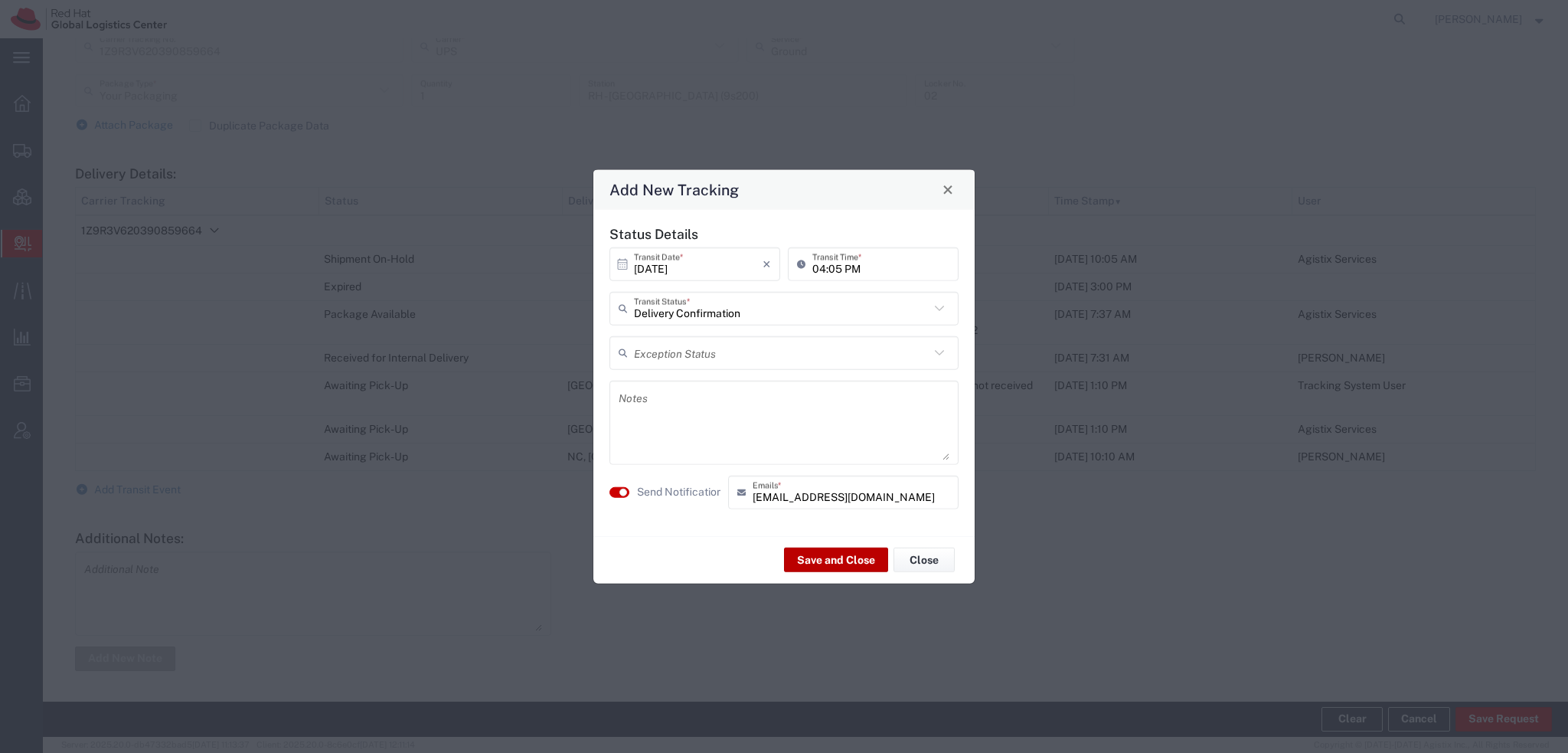
click at [817, 556] on button "Save and Close" at bounding box center [836, 560] width 104 height 25
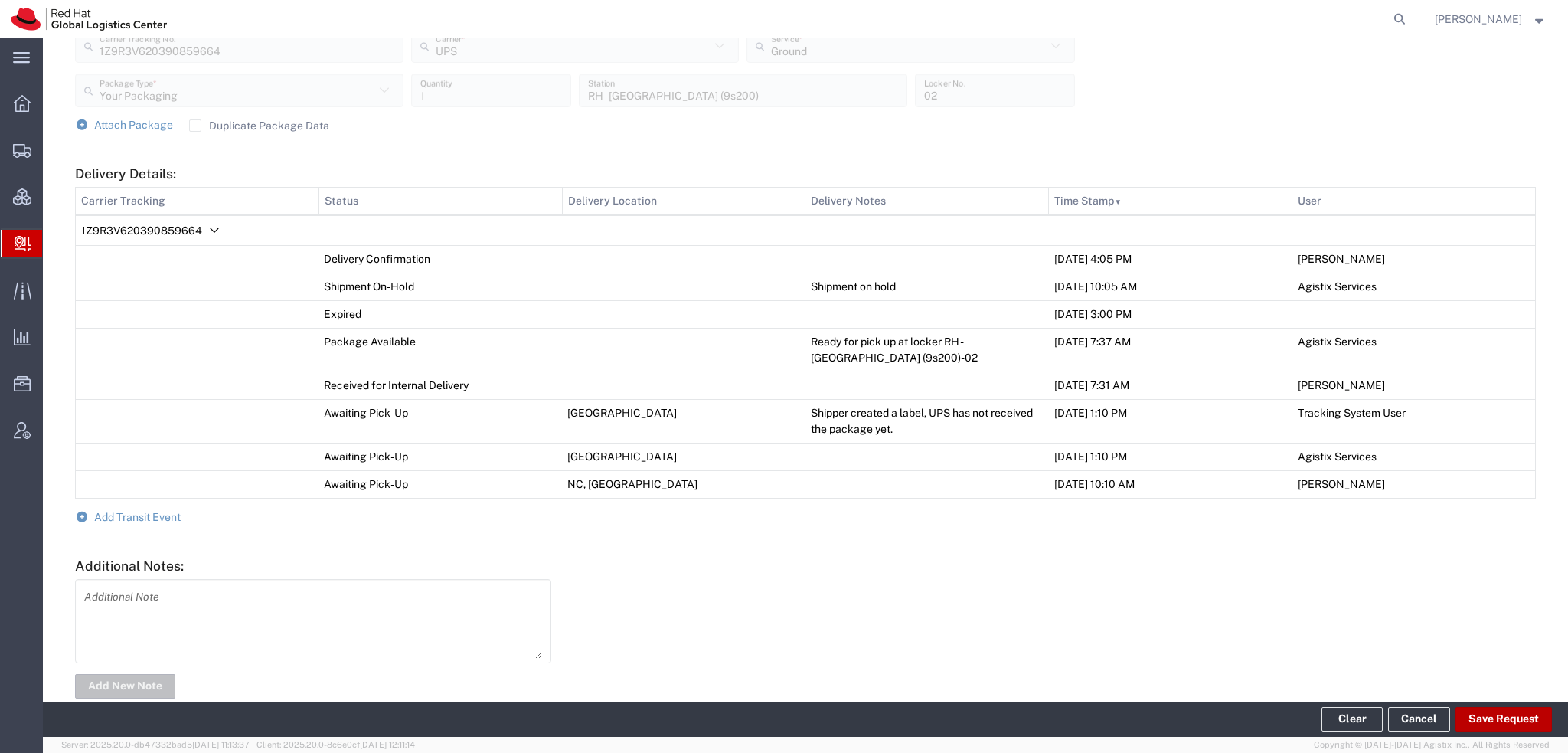
click at [1496, 717] on button "Save Request" at bounding box center [1504, 719] width 97 height 25
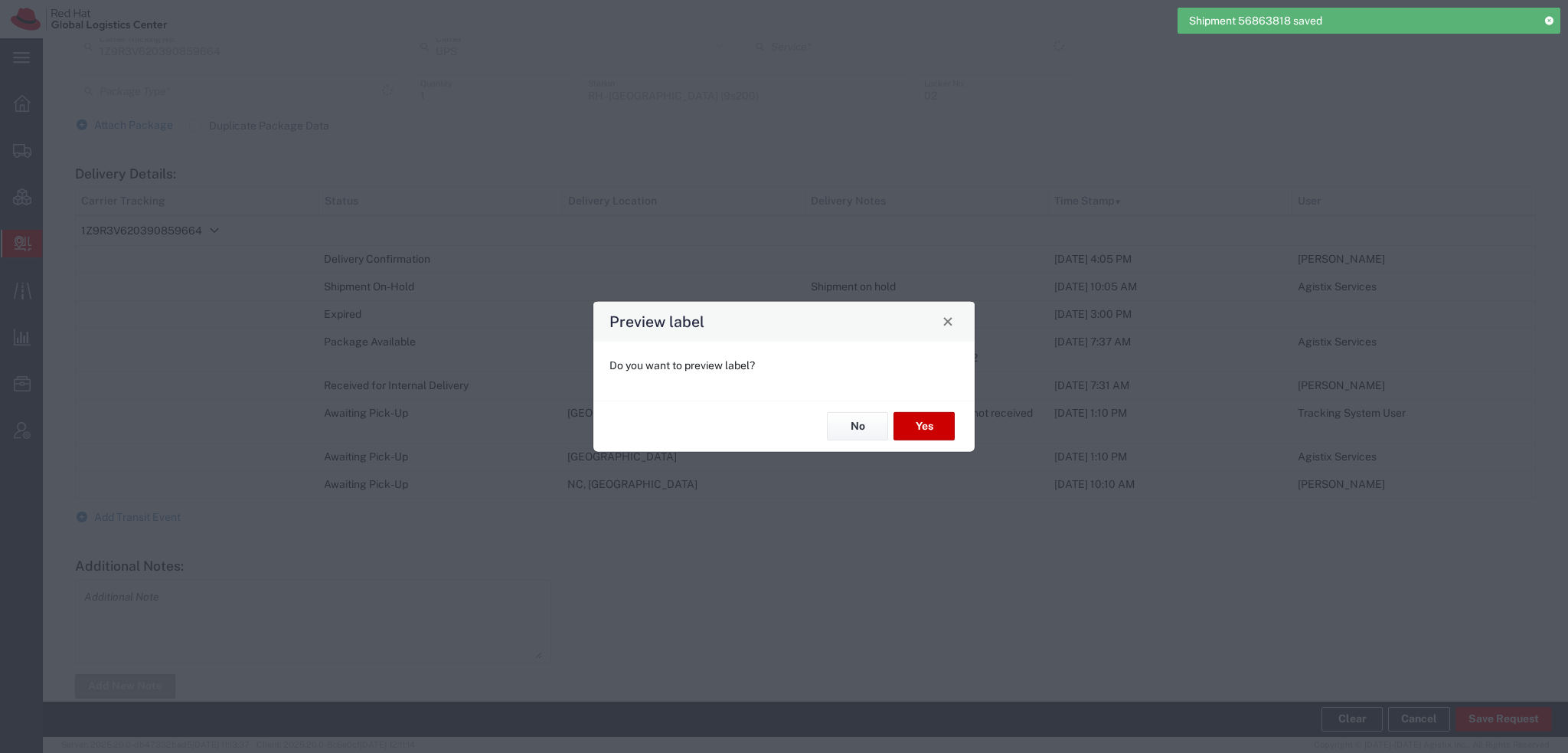
type input "Ground"
type input "Your Packaging"
click at [864, 434] on button "No" at bounding box center [858, 426] width 62 height 28
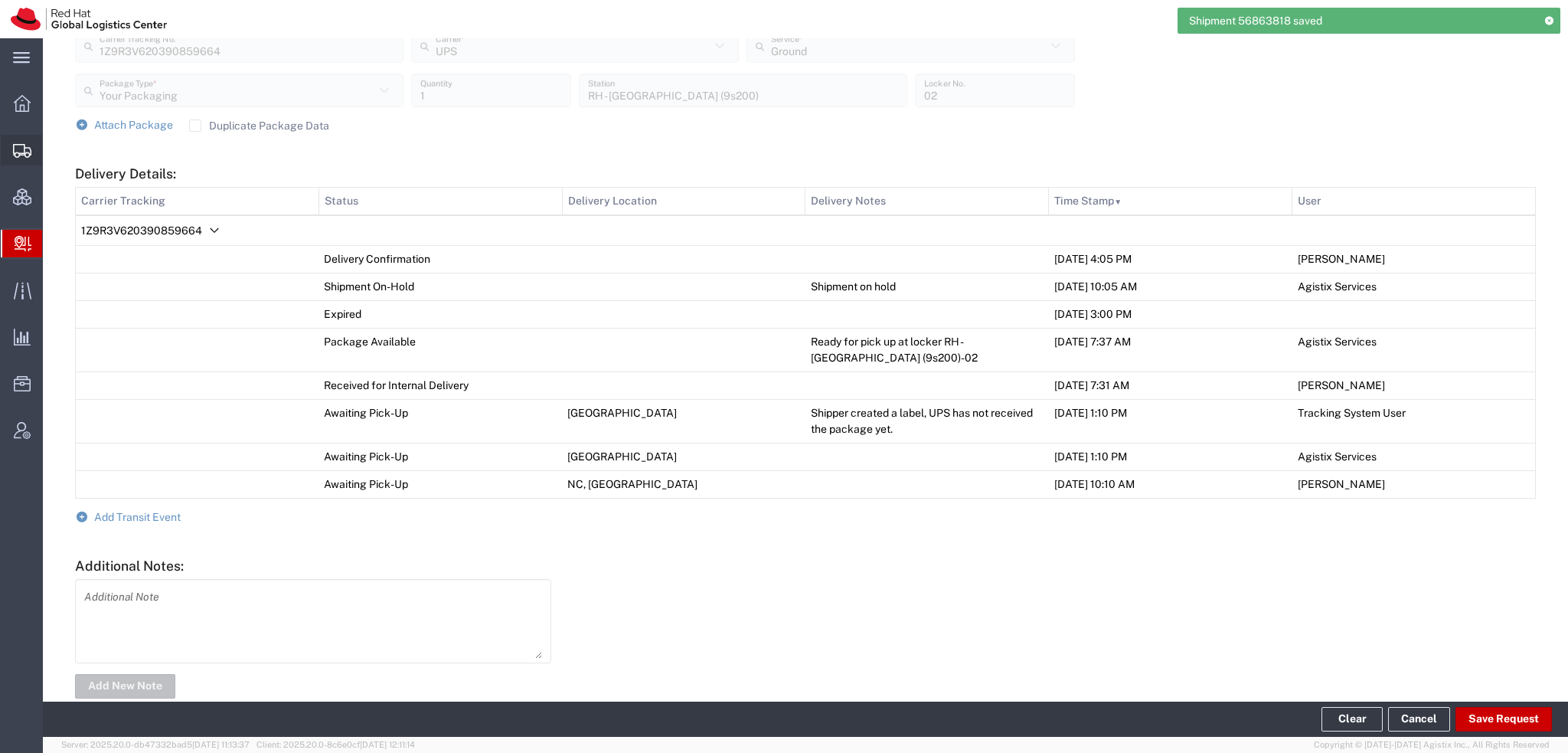
click at [0, 0] on span "Shipment Manager" at bounding box center [0, 0] width 0 height 0
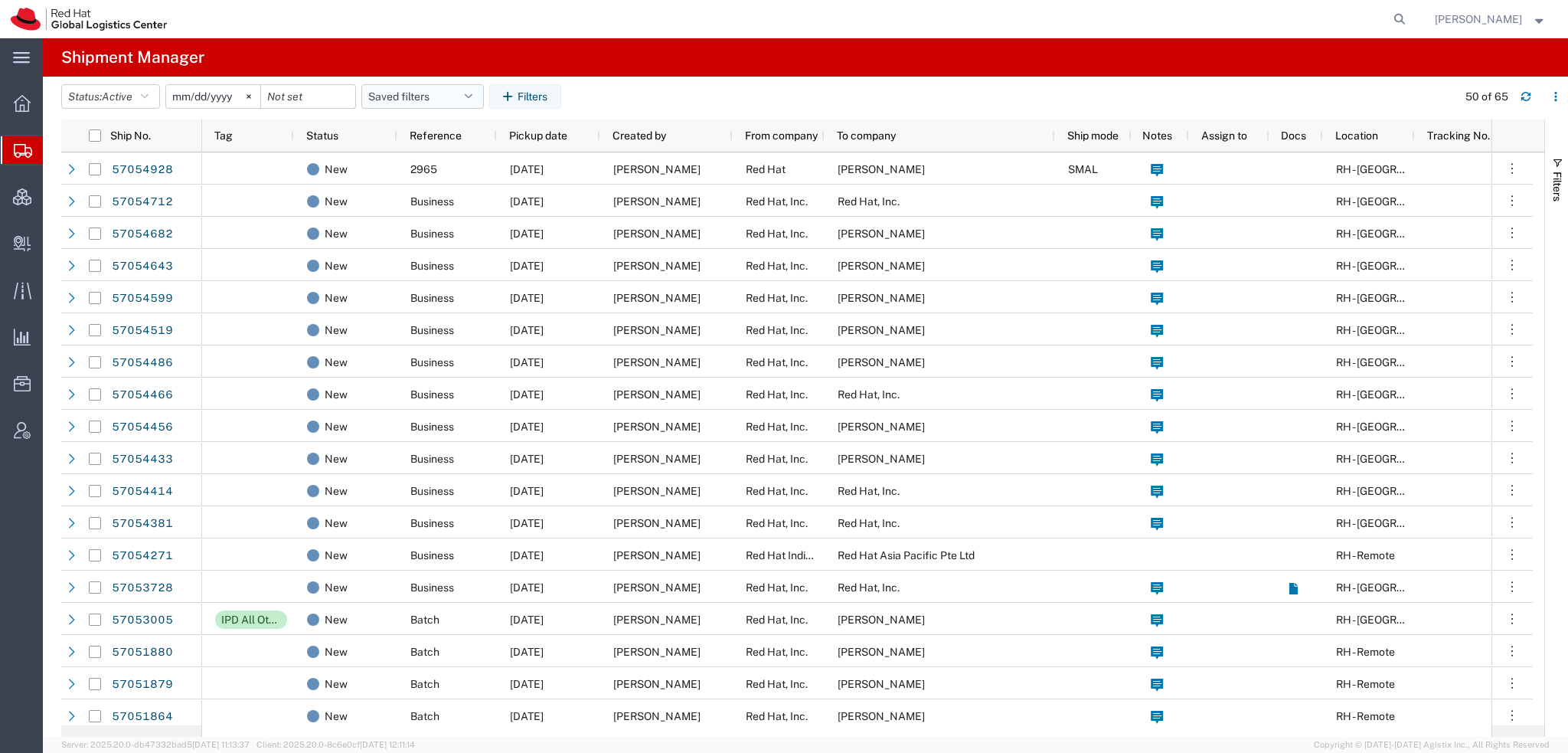
click at [478, 94] on button "Saved filters" at bounding box center [422, 96] width 122 height 25
click at [432, 159] on span "Americas" at bounding box center [464, 163] width 201 height 28
type input "[DATE]"
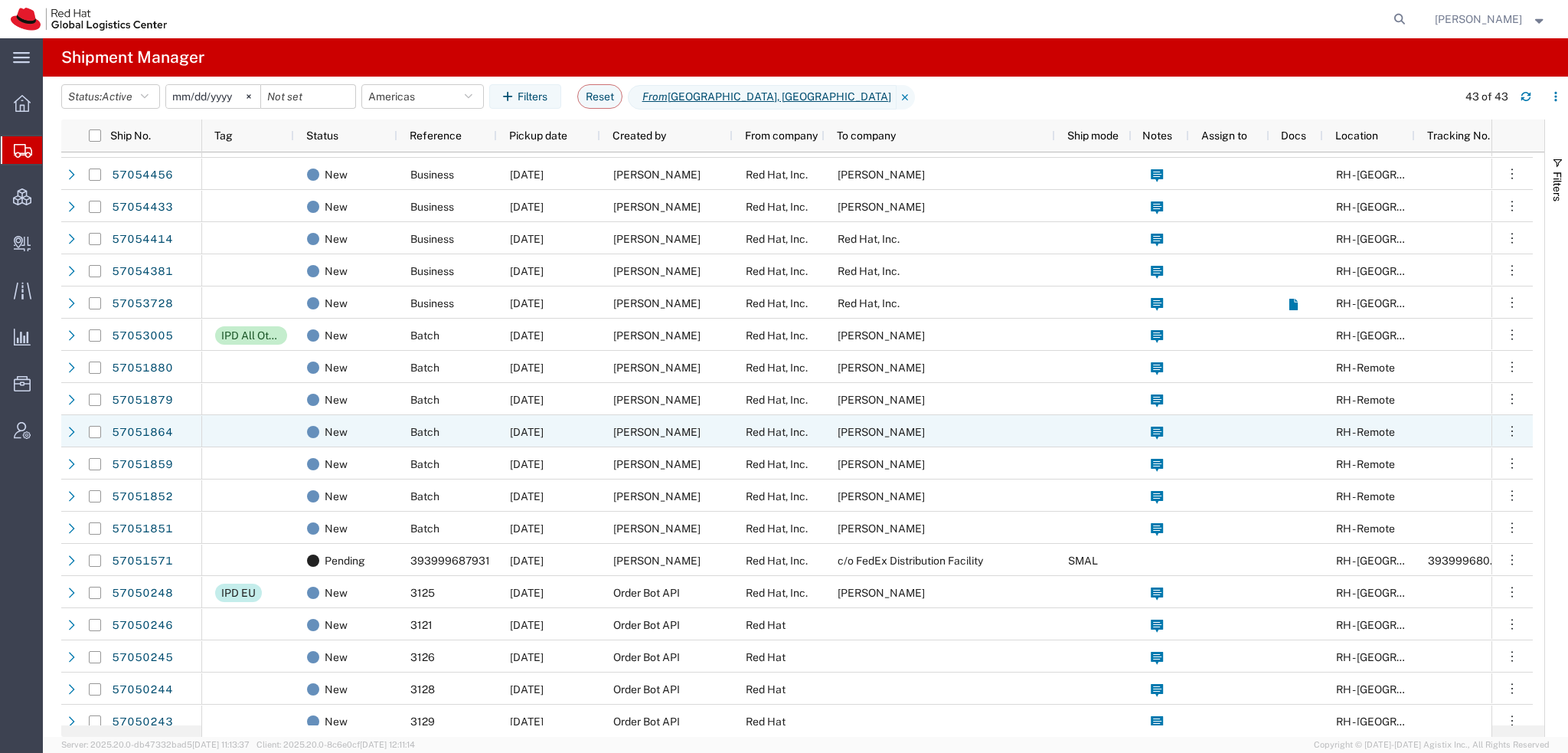
scroll to position [229, 0]
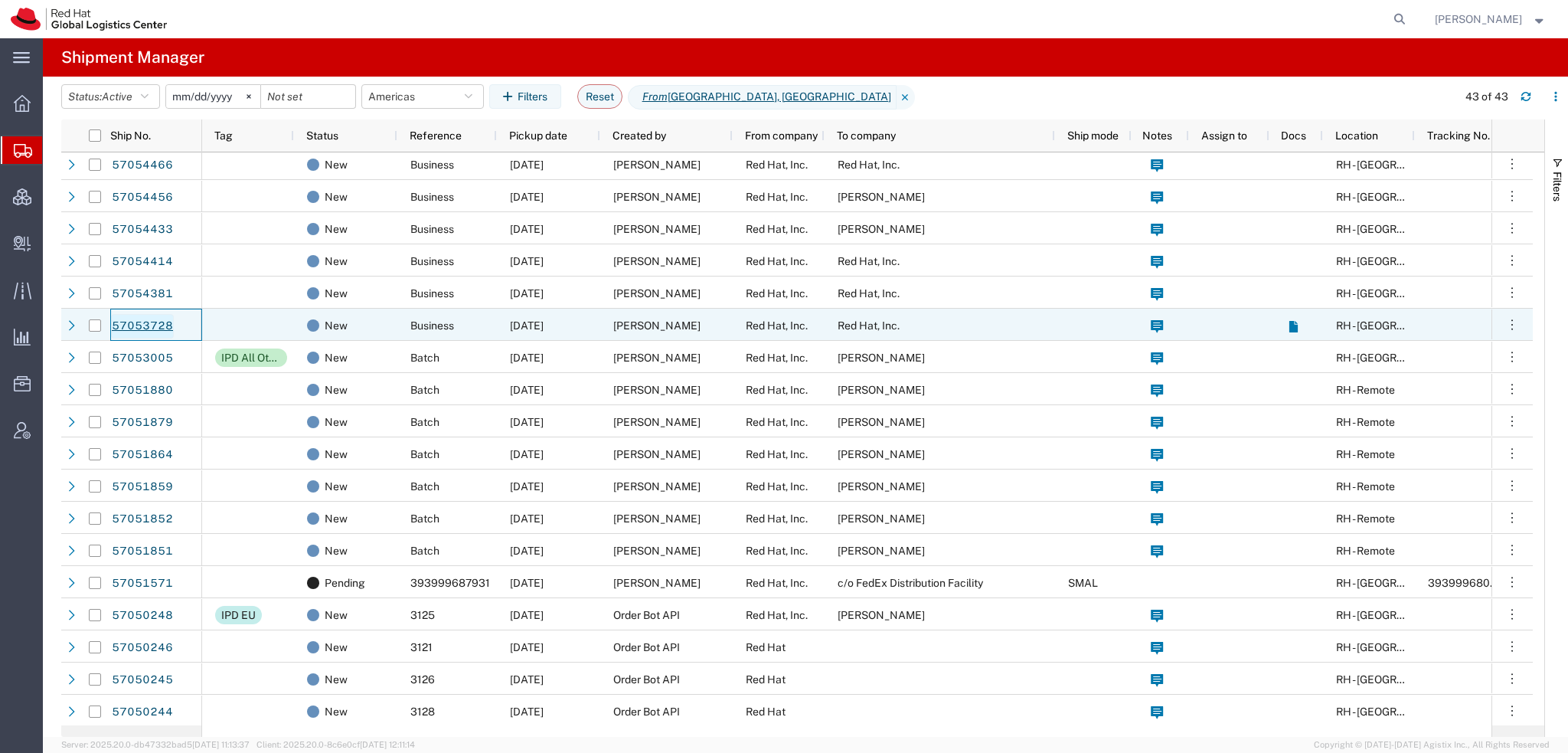
click at [139, 321] on link "57053728" at bounding box center [142, 326] width 63 height 25
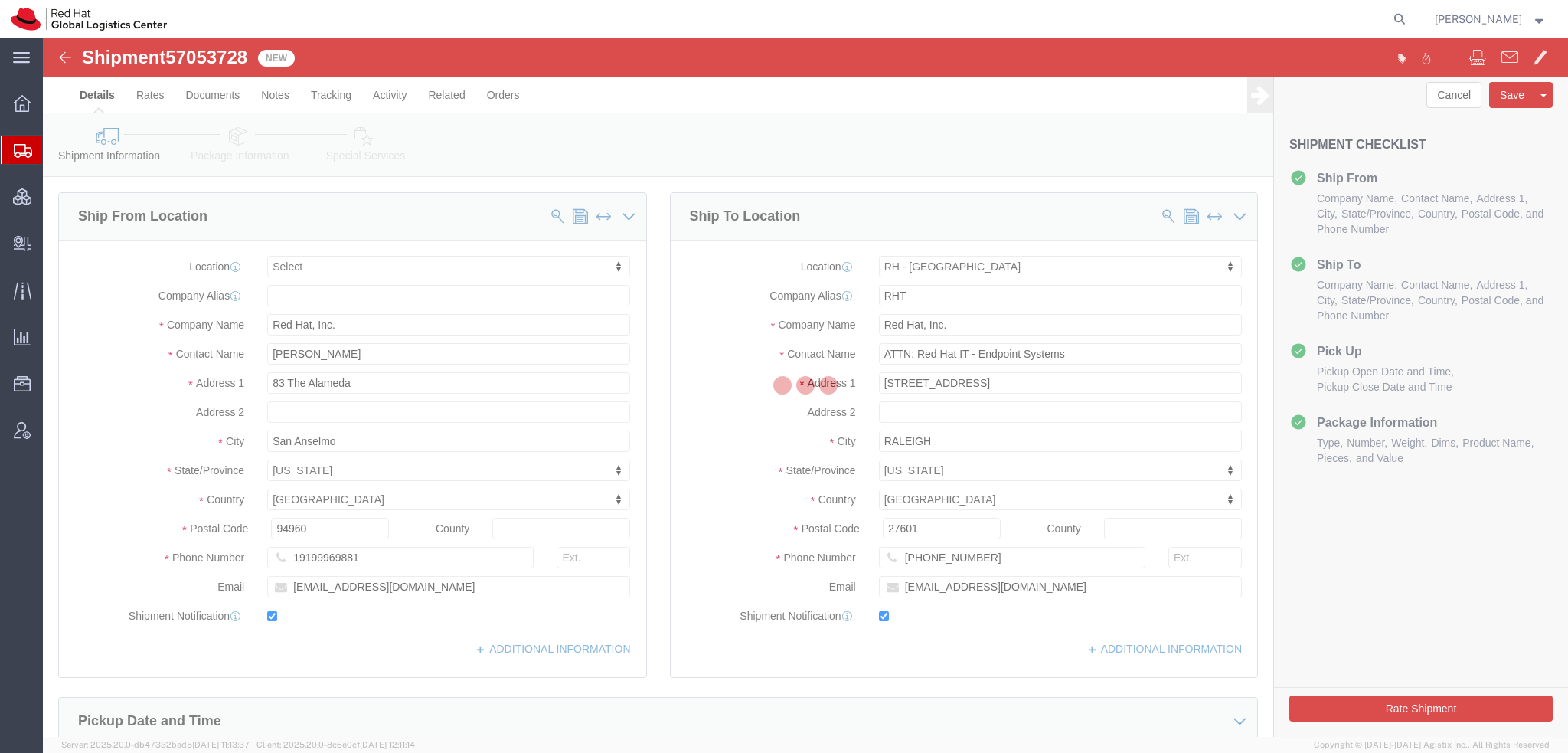
select select
select select "38014"
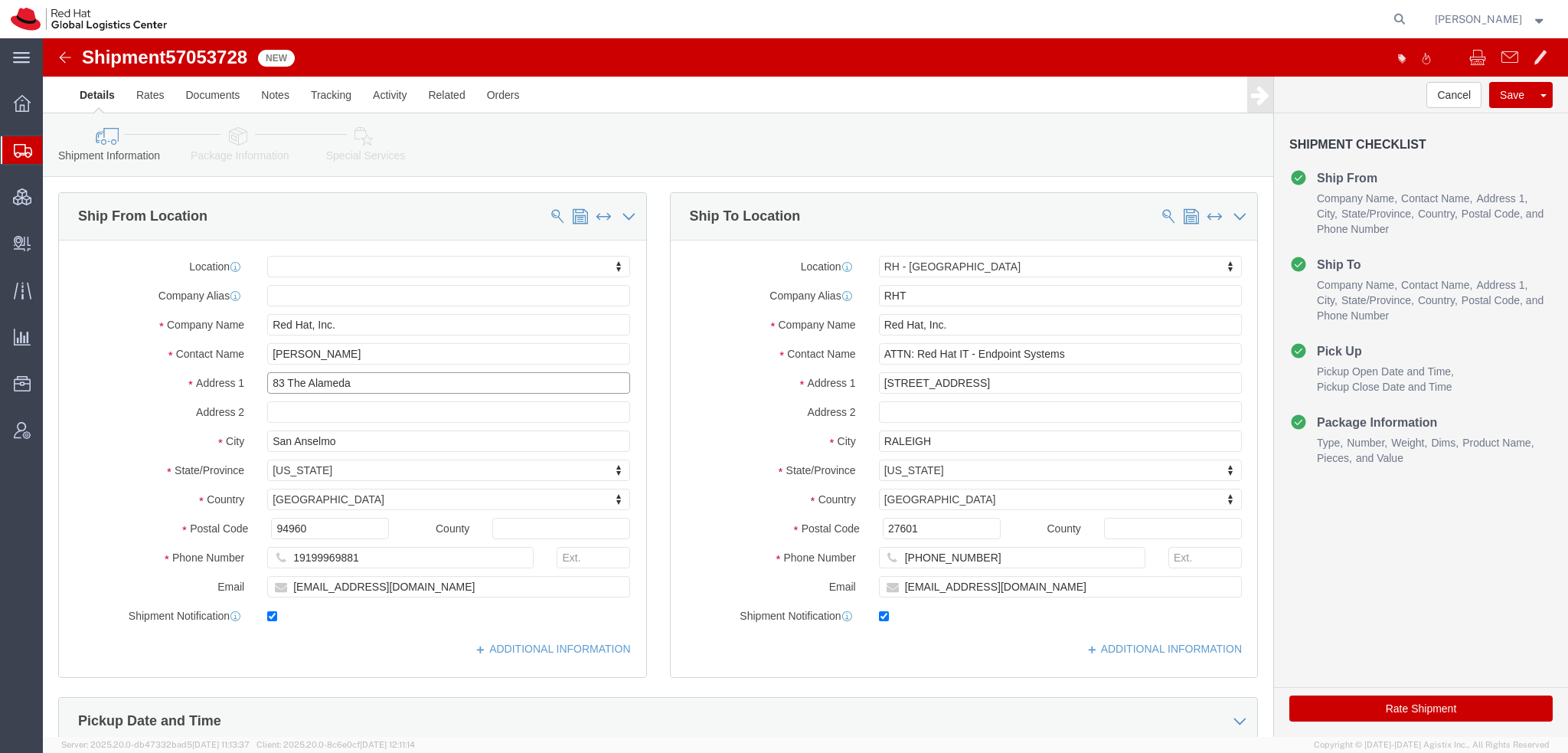
drag, startPoint x: 306, startPoint y: 345, endPoint x: -43, endPoint y: 295, distance: 352.6
click html "Shipment 57053728 New Details Rates Documents Notes Tracking Activity Related O…"
click button "Rate Shipment"
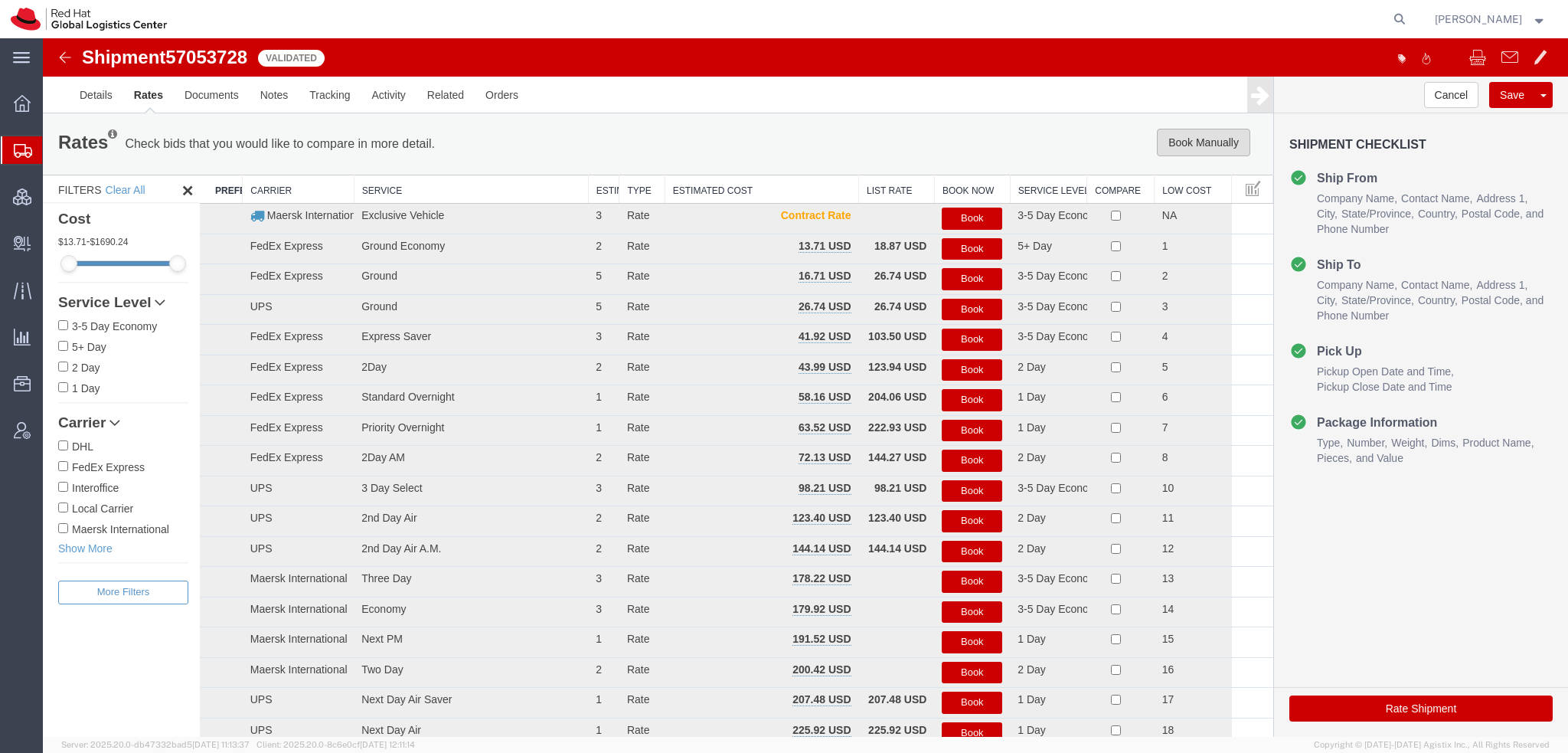
click at [1179, 140] on button "Book Manually" at bounding box center [1204, 142] width 94 height 27
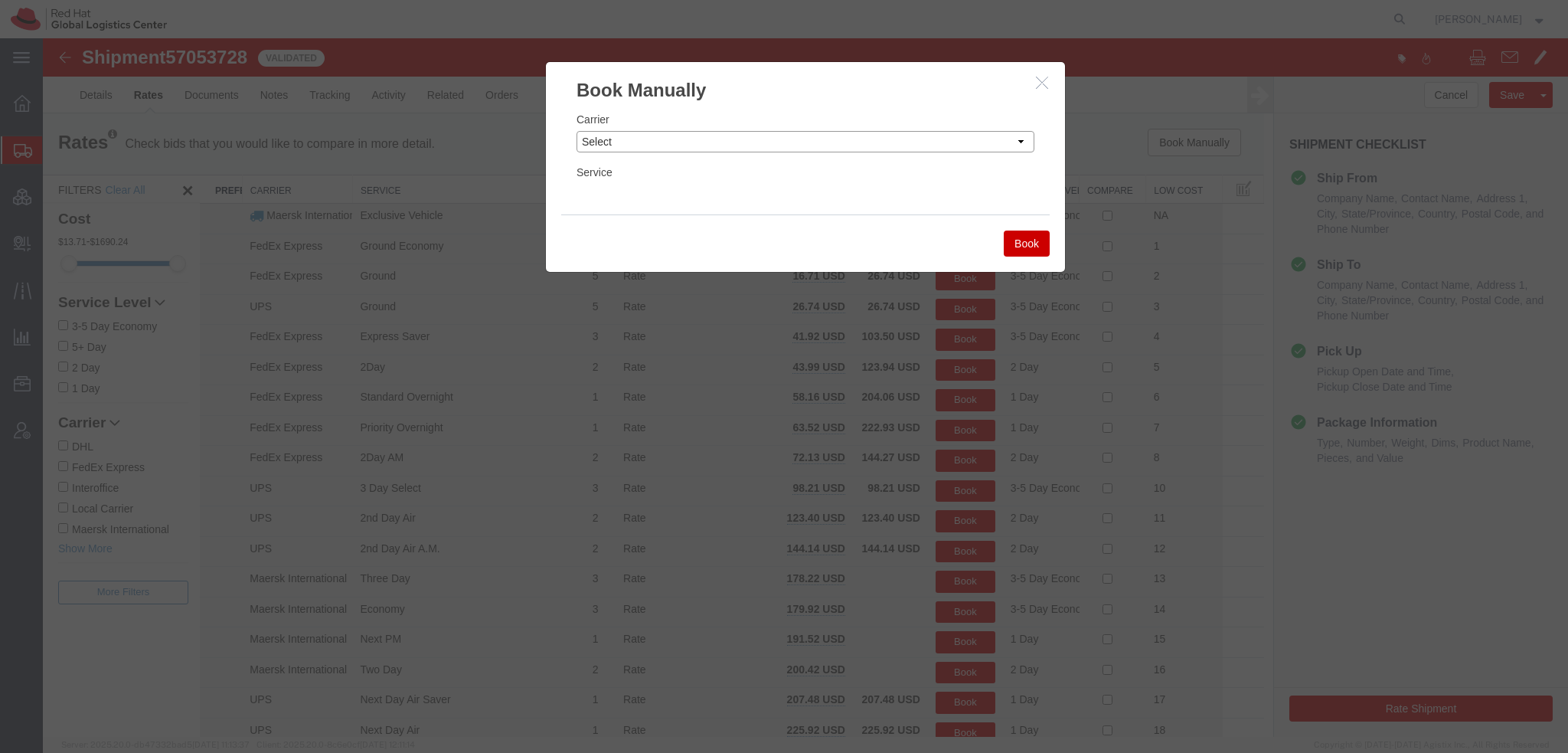
click at [706, 140] on select "Select Add New Carrier (and default service) Amazon Logistics Czech Post DHL Fe…" at bounding box center [806, 141] width 458 height 22
select select "5"
click at [577, 131] on select "Select Add New Carrier (and default service) Amazon Logistics Czech Post DHL Fe…" at bounding box center [806, 141] width 458 height 22
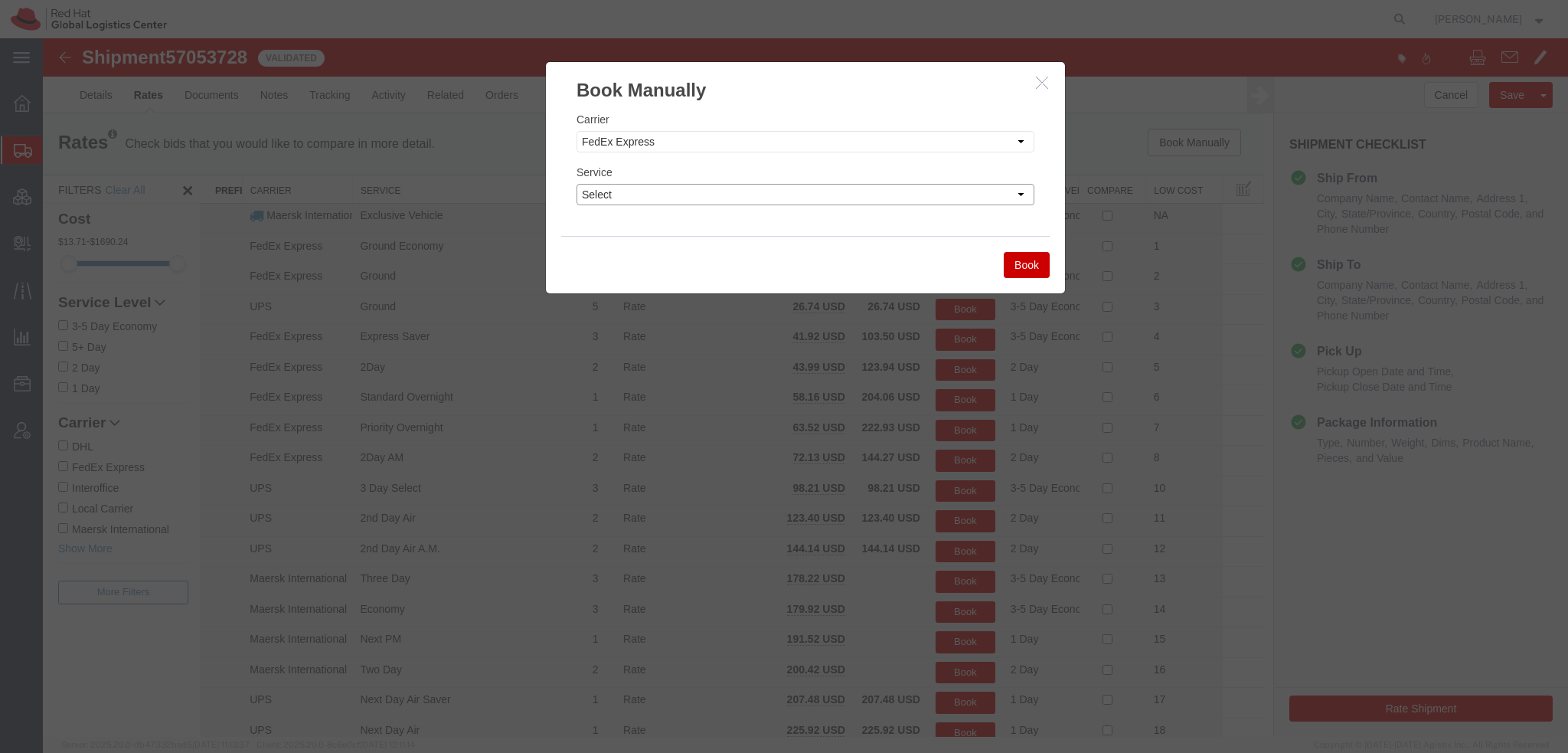
click at [628, 193] on select "Select 1Day Freight 2Day 2Day AM 2Day AM One Rate 2Day Freight 2Day One Rate 3 …" at bounding box center [806, 194] width 458 height 22
select select "22282"
click at [577, 184] on select "Select 1Day Freight 2Day 2Day AM 2Day AM One Rate 2Day Freight 2Day One Rate 3 …" at bounding box center [806, 194] width 458 height 22
click at [1026, 266] on button "Book" at bounding box center [1026, 265] width 46 height 26
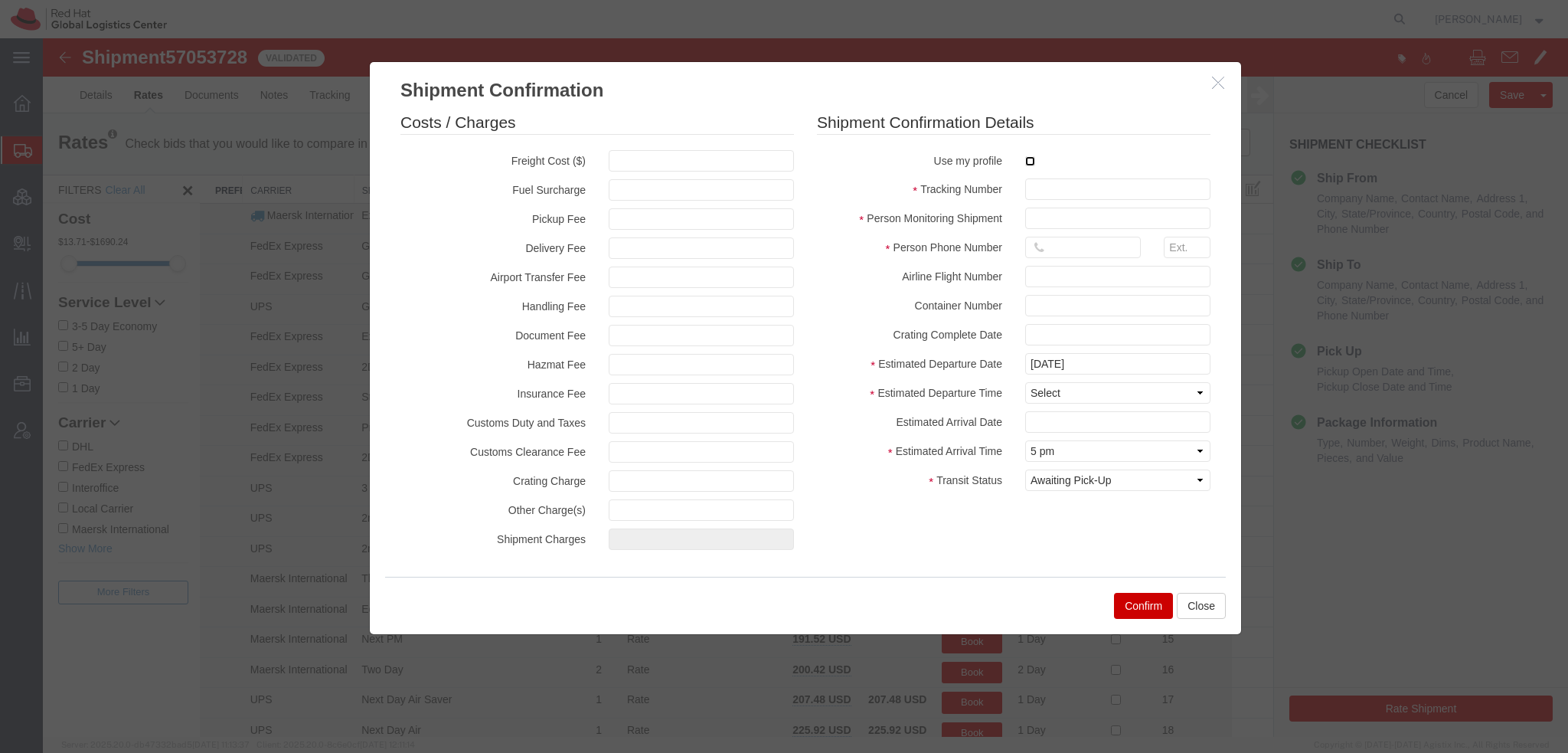
click at [1027, 161] on input "checkbox" at bounding box center [1030, 161] width 10 height 10
checkbox input "true"
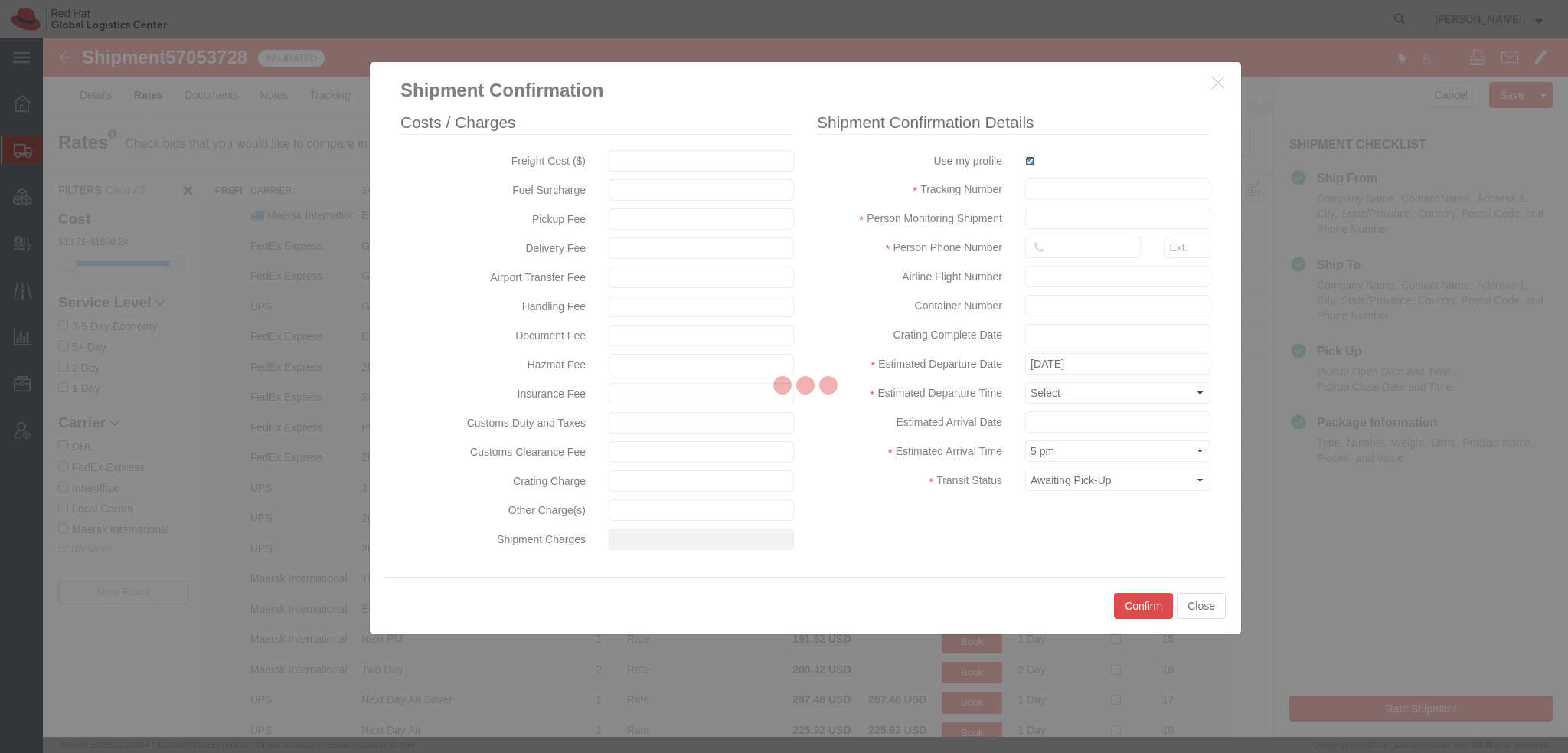
type input "[PERSON_NAME]"
type input "19193013123"
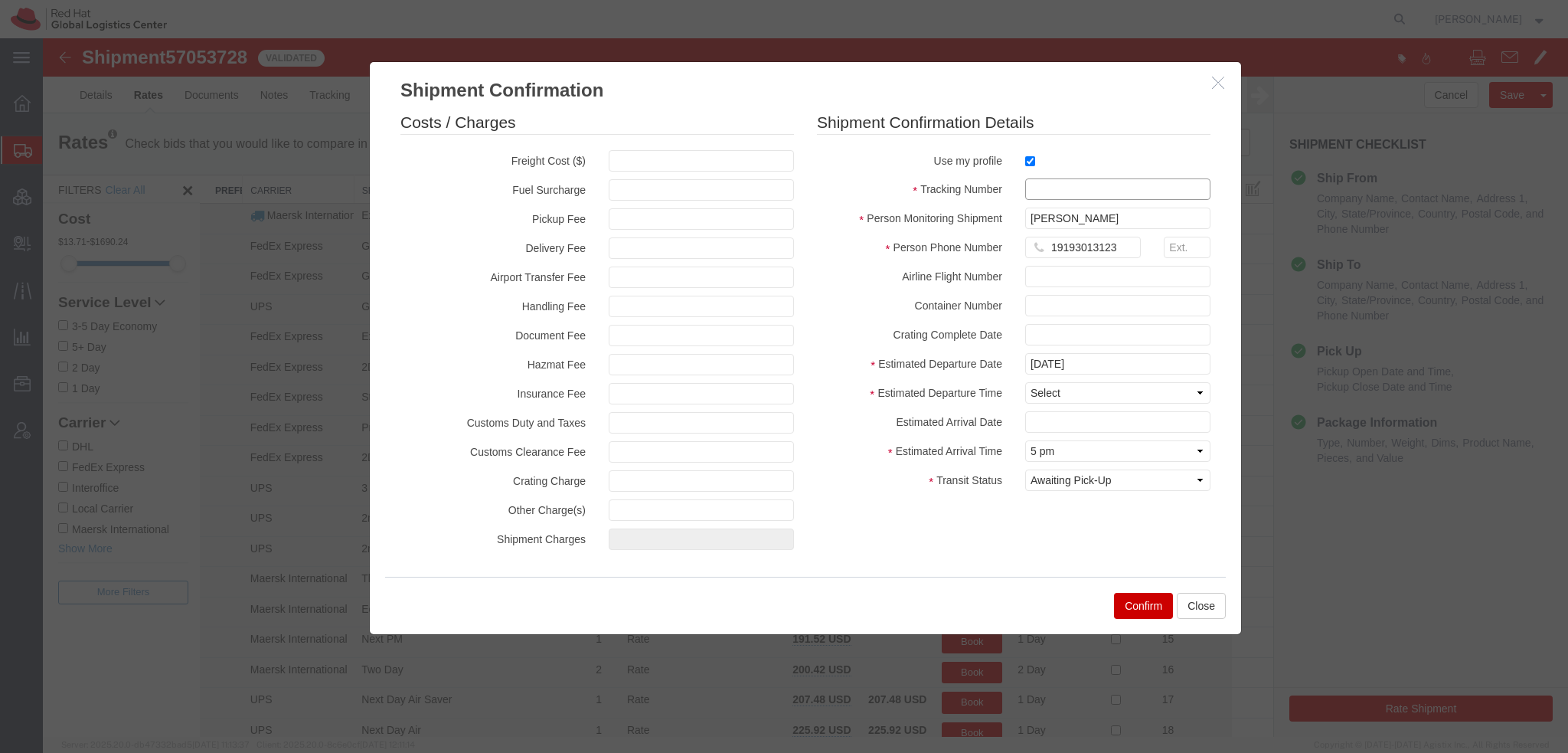
click at [1048, 190] on input "text" at bounding box center [1118, 189] width 185 height 22
paste input "RMA: 27425925"
type input "RMA: 27425925"
click at [1074, 394] on select "Select Midnight 1 am 2 am 3 am 4 am 5 am 6 am 7 am 8 am 9 am 10 am 11 am 12 Noo…" at bounding box center [1118, 392] width 185 height 22
select select "1700"
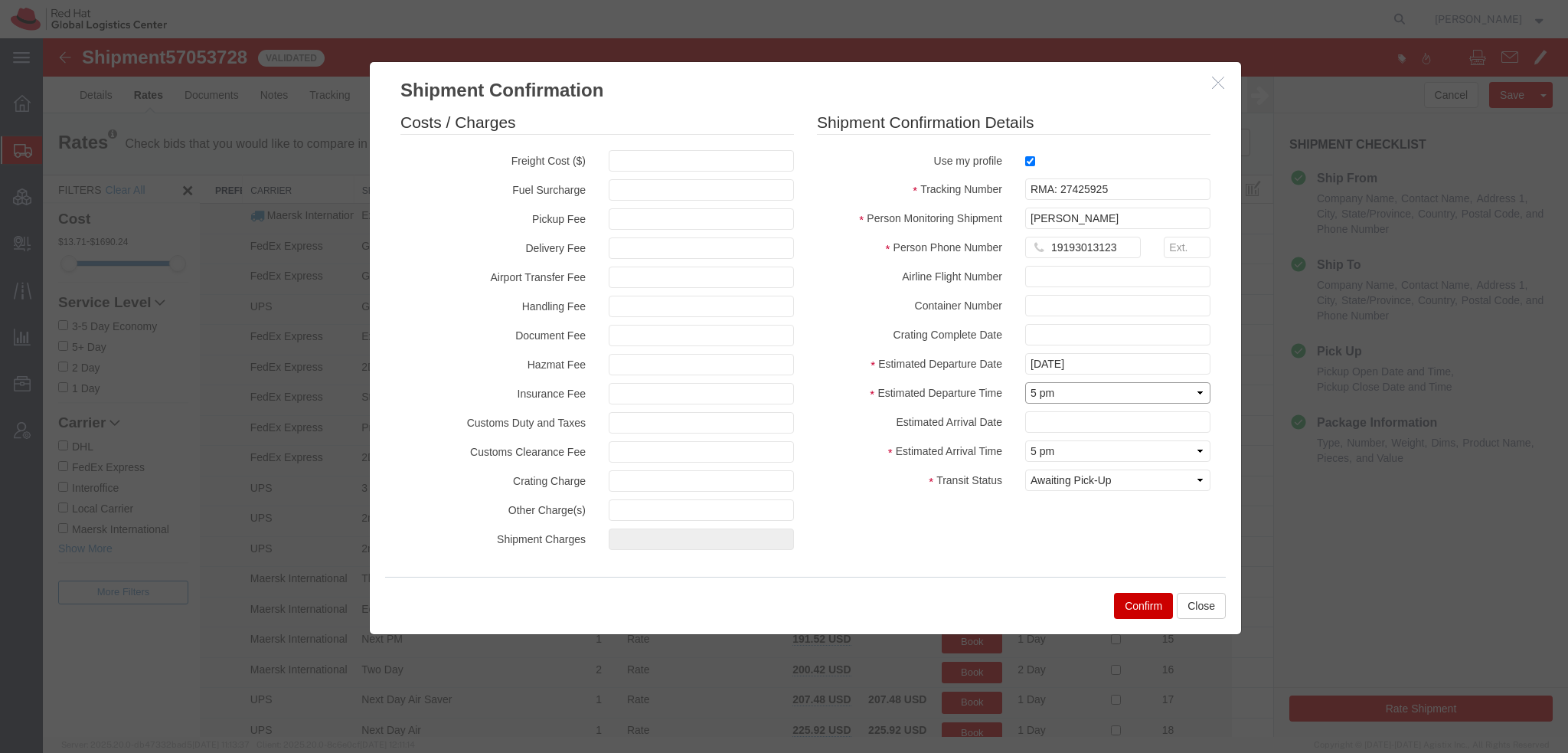
click at [1025, 382] on select "Select Midnight 1 am 2 am 3 am 4 am 5 am 6 am 7 am 8 am 9 am 10 am 11 am 12 Noo…" at bounding box center [1118, 392] width 185 height 22
click at [1050, 424] on input "text" at bounding box center [1118, 422] width 185 height 22
click at [1155, 340] on td "24" at bounding box center [1152, 345] width 23 height 23
type input "[DATE]"
click at [1075, 475] on select "Select Arrival Notice Available Arrival Notice Imported Arrive at Delivery Loca…" at bounding box center [1118, 480] width 185 height 22
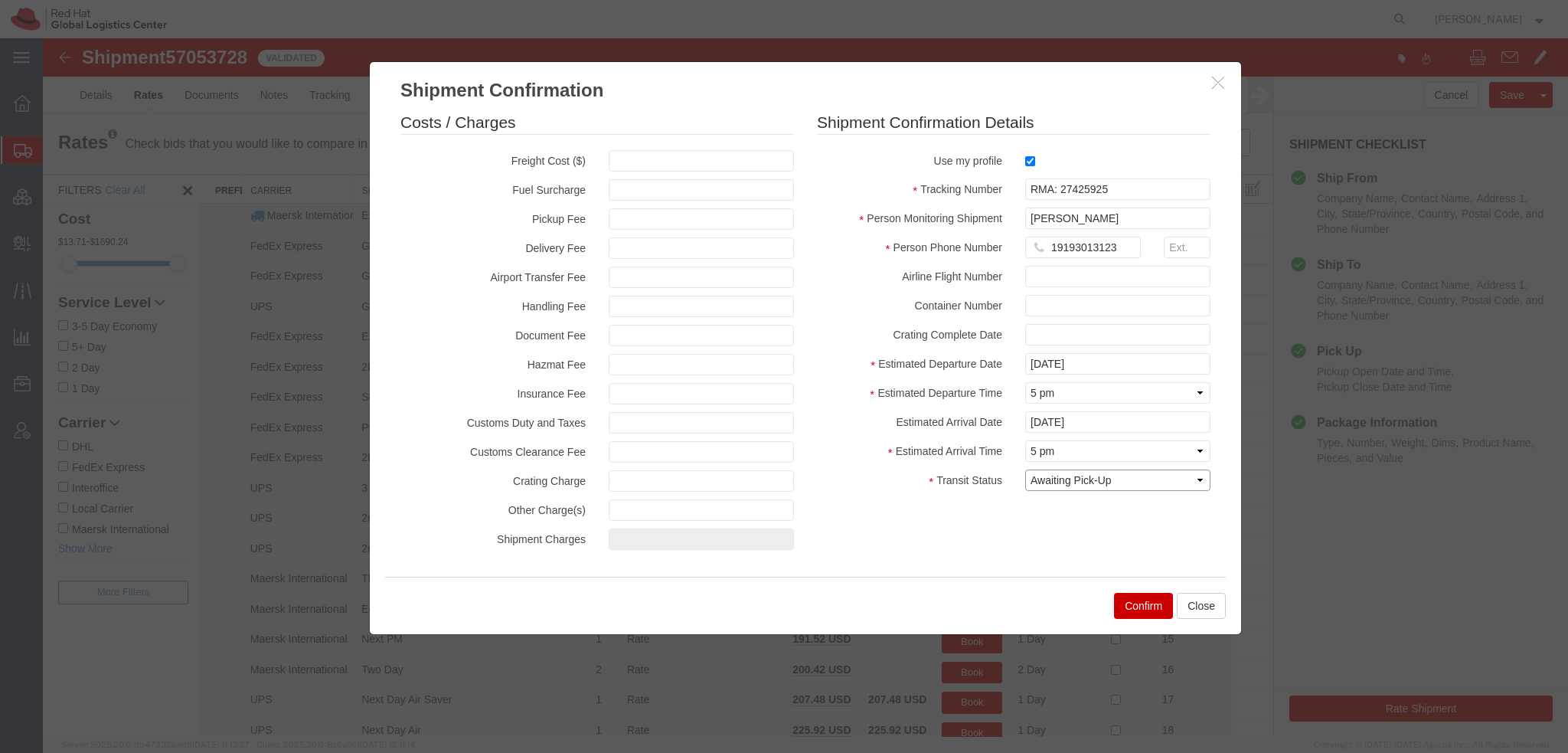
select select "DELIVRED"
click at [1025, 469] on select "Select Arrival Notice Available Arrival Notice Imported Arrive at Delivery Loca…" at bounding box center [1118, 480] width 185 height 22
click at [1128, 608] on button "Confirm" at bounding box center [1144, 606] width 59 height 26
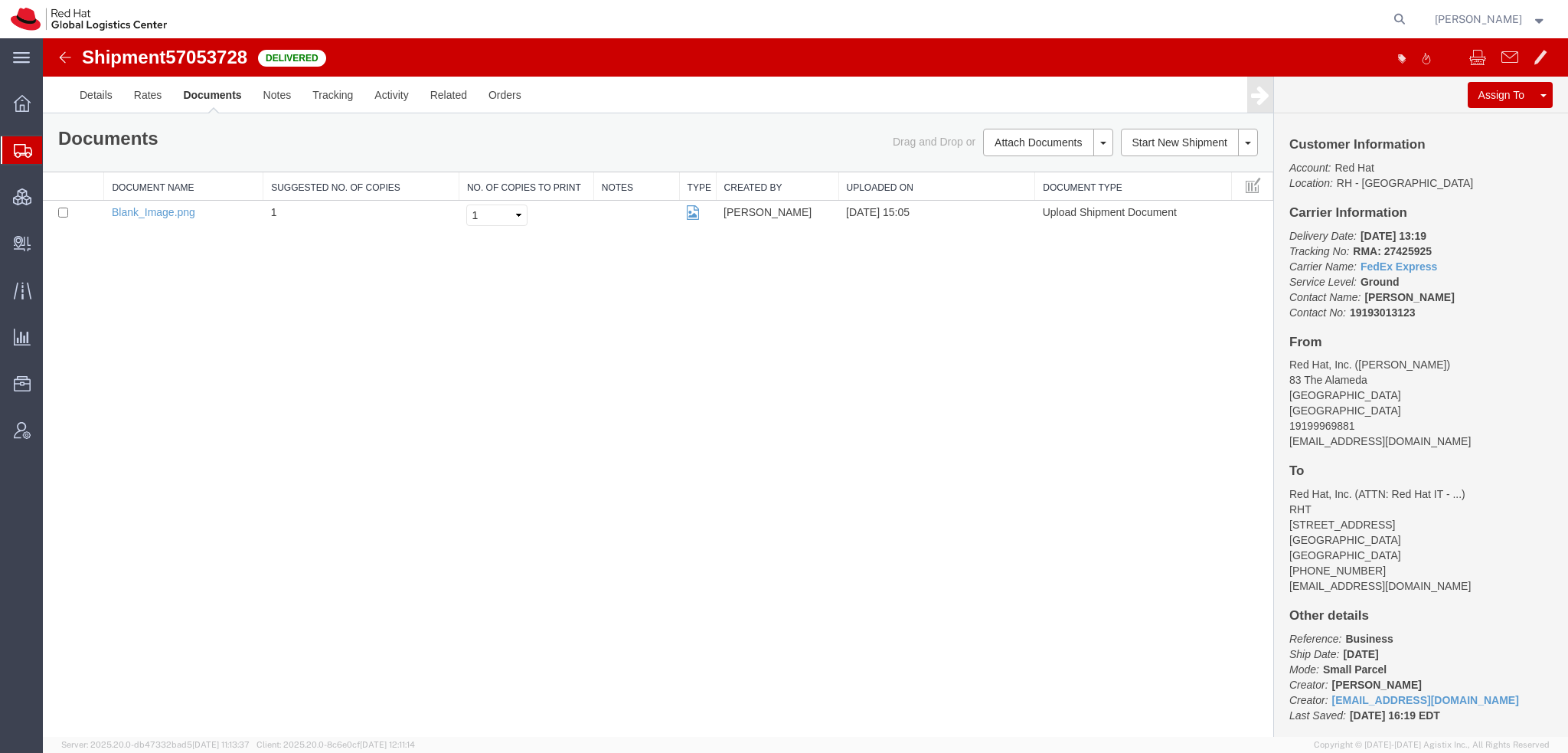
click at [0, 0] on span "Shipment Manager" at bounding box center [0, 0] width 0 height 0
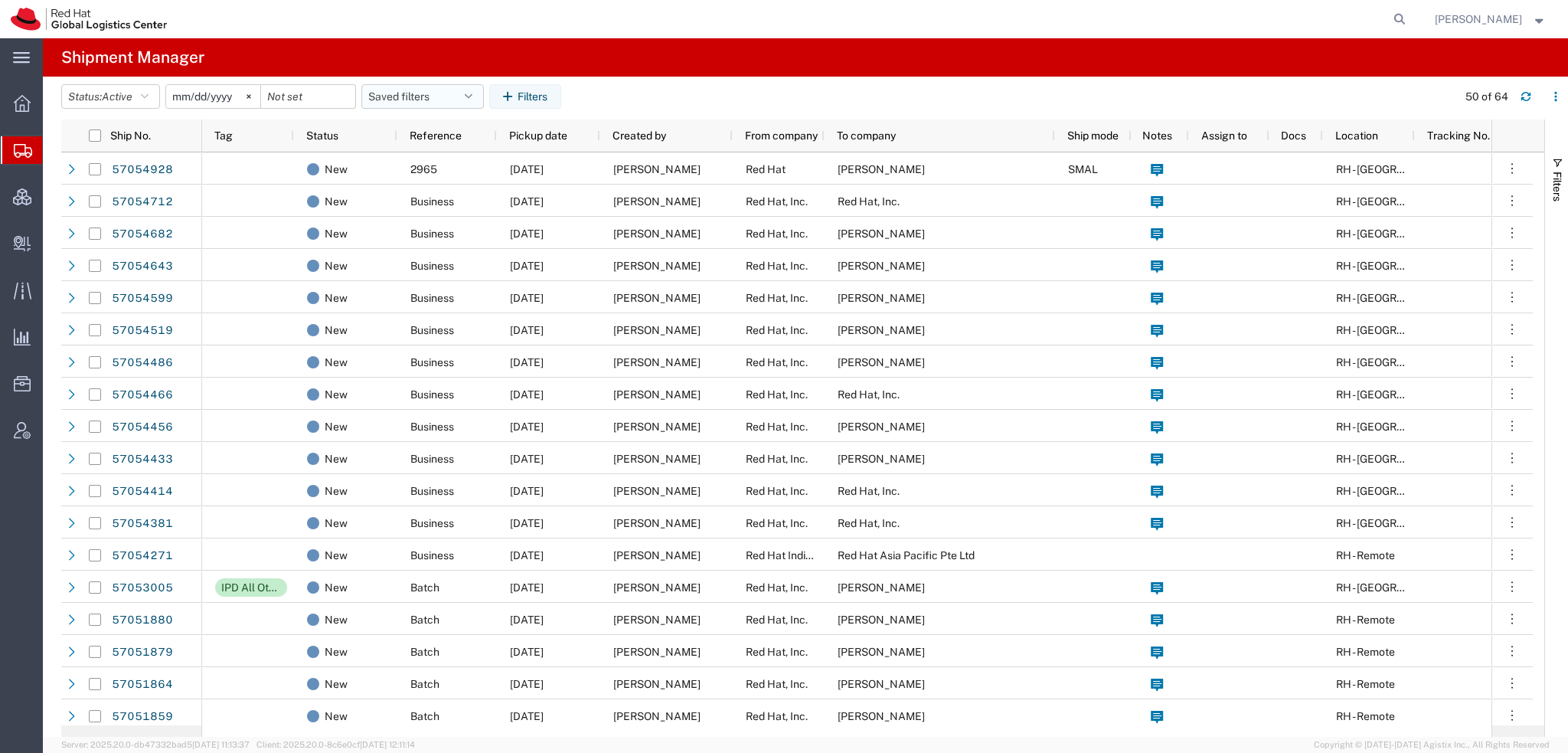
click at [479, 91] on button "Saved filters" at bounding box center [422, 96] width 122 height 25
click at [434, 160] on span "Americas" at bounding box center [464, 163] width 201 height 28
type input "[DATE]"
